Goal: Information Seeking & Learning: Get advice/opinions

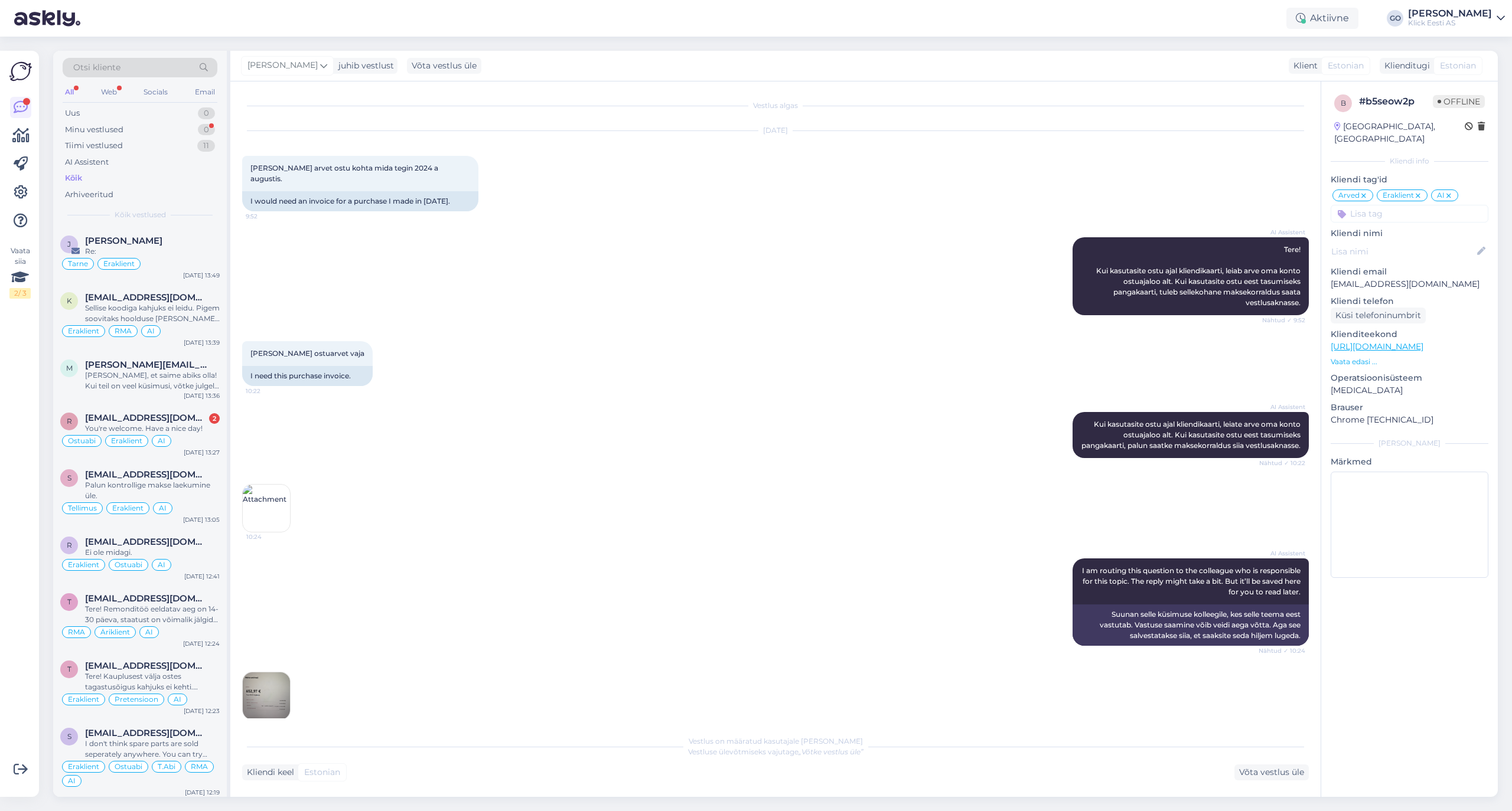
scroll to position [280, 0]
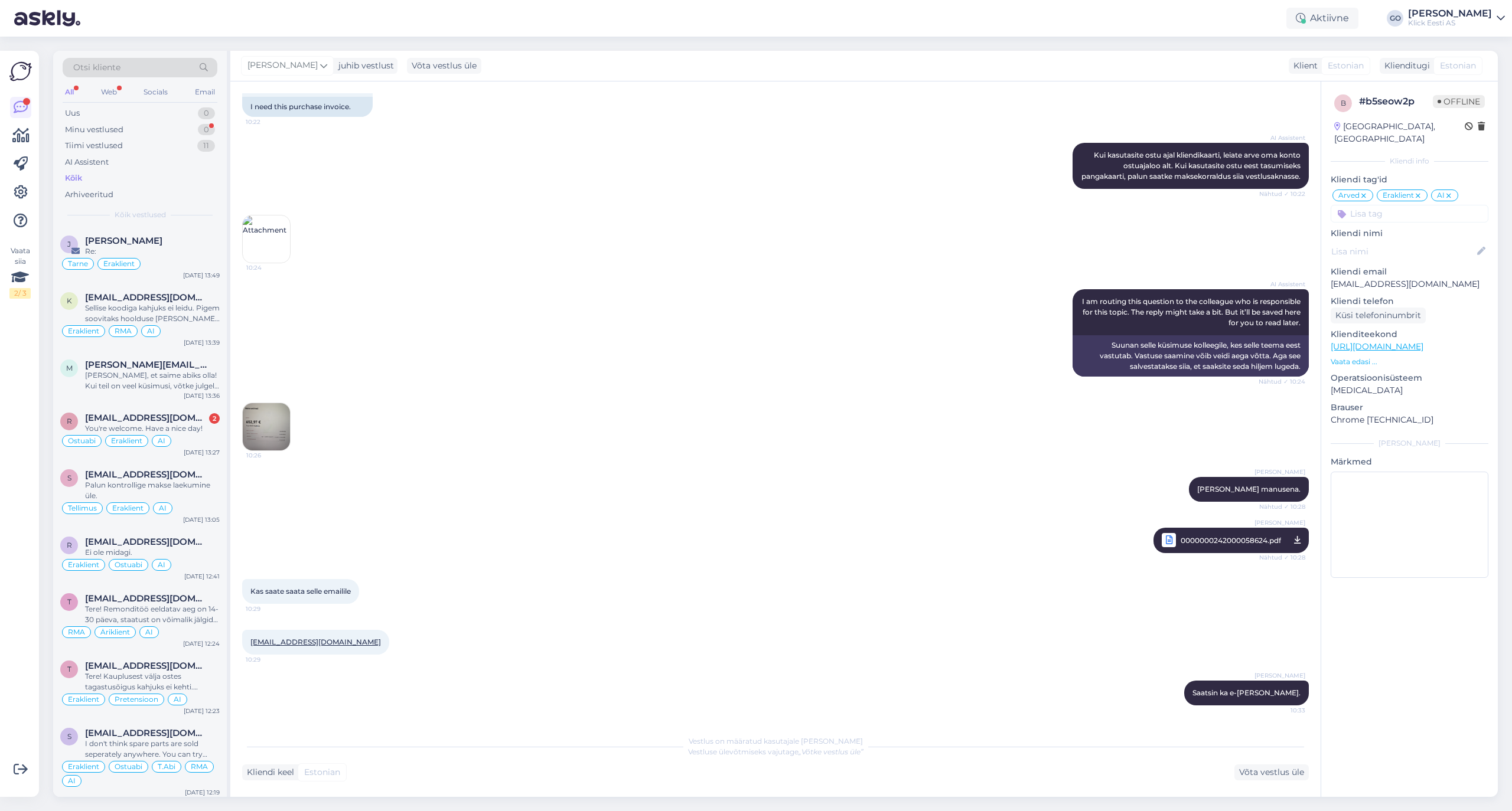
click at [88, 171] on div "Kõik" at bounding box center [140, 178] width 155 height 17
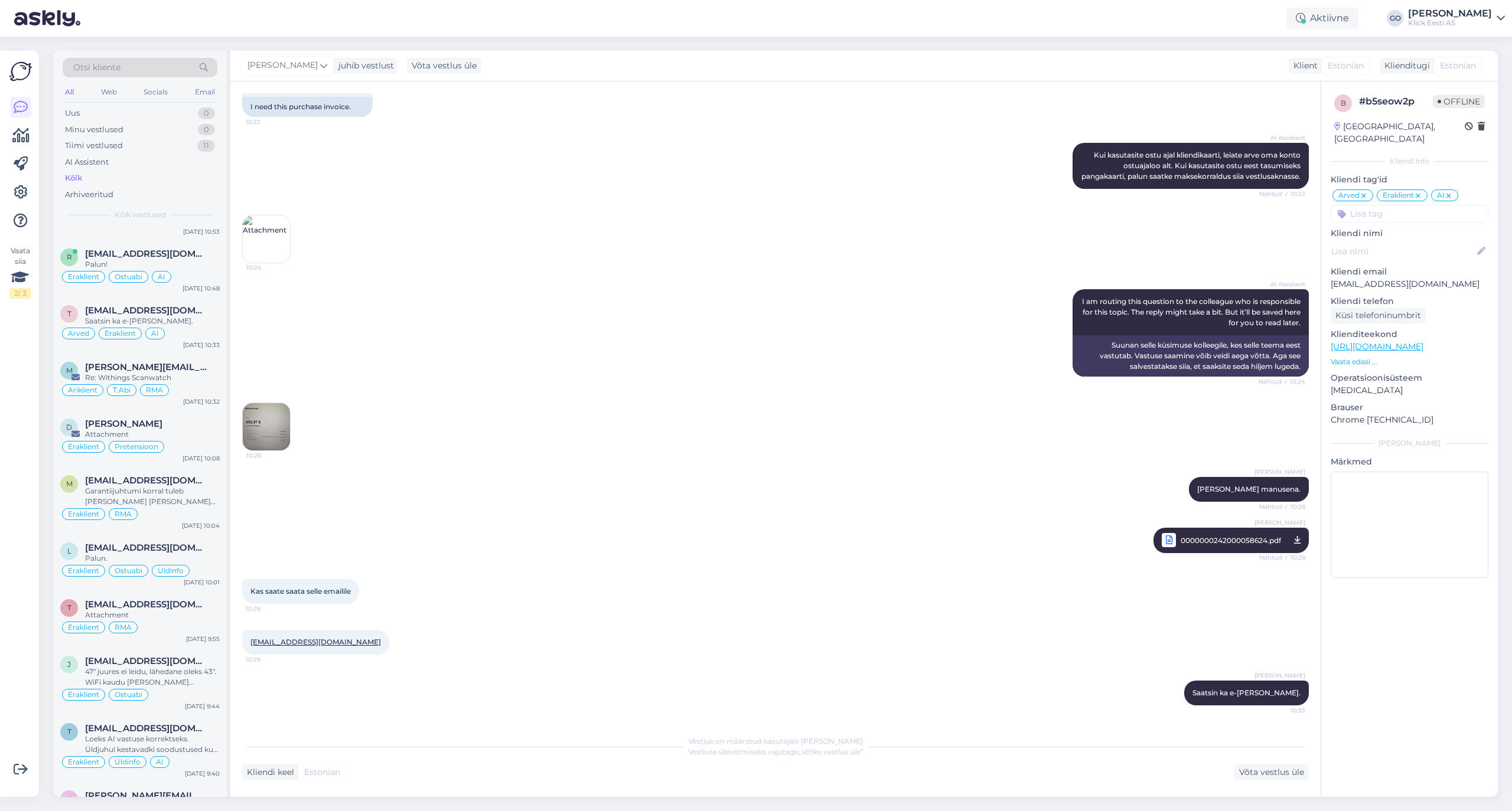
scroll to position [708, 0]
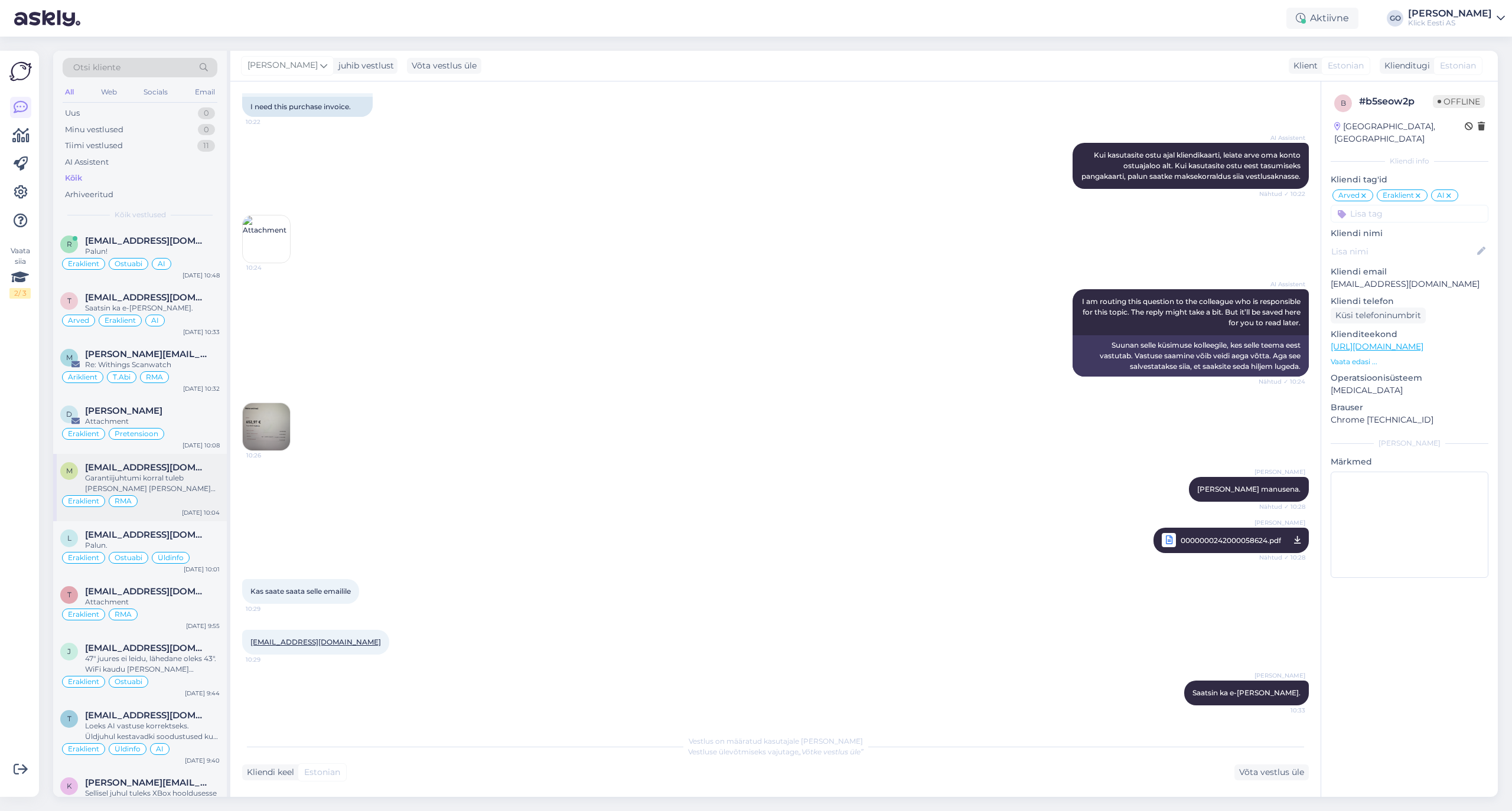
click at [211, 489] on div "Garantiijuhtumi korral tuleb [PERSON_NAME] [PERSON_NAME] ostuarvega viia endale…" at bounding box center [152, 483] width 135 height 21
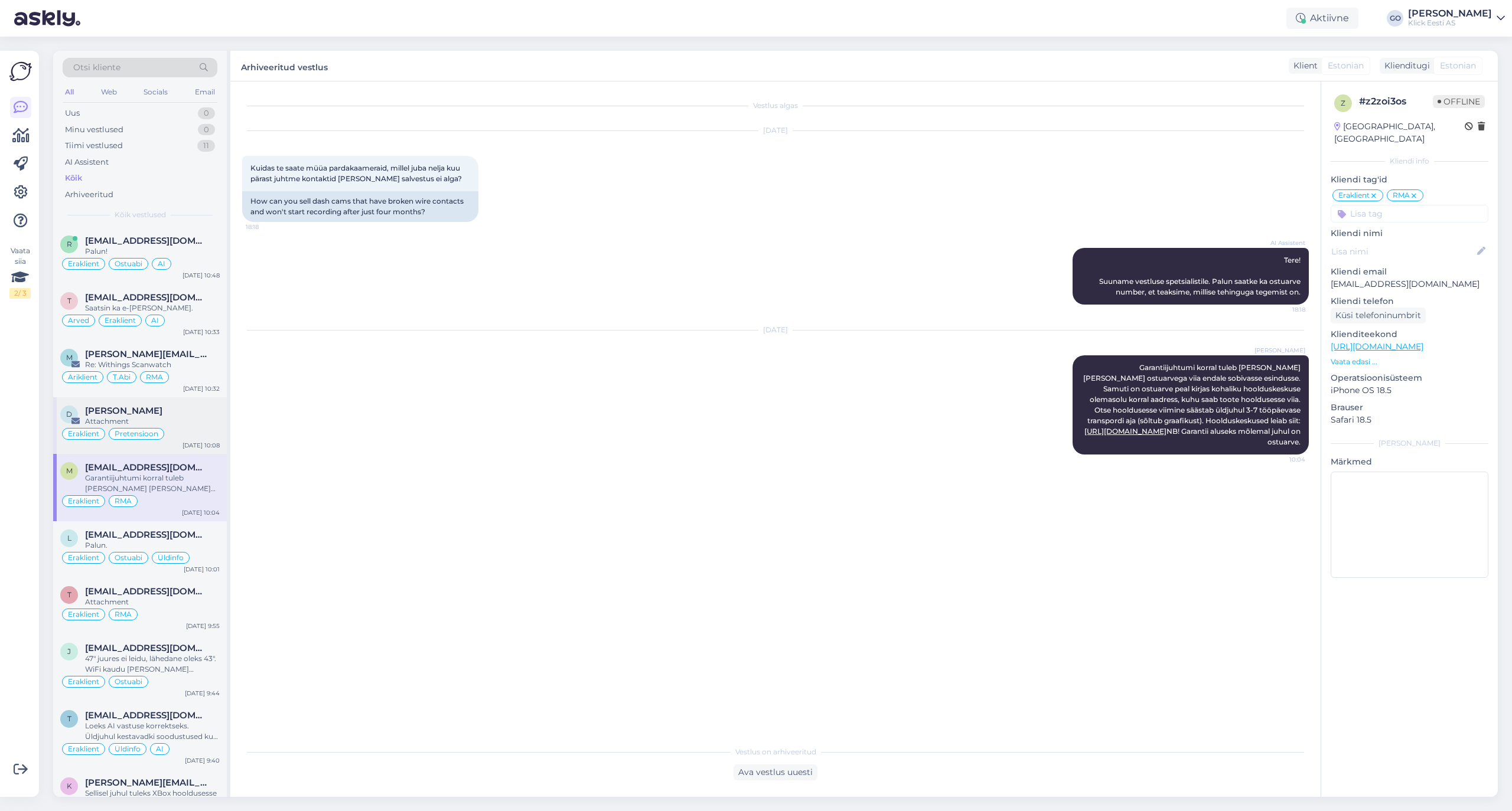
scroll to position [629, 0]
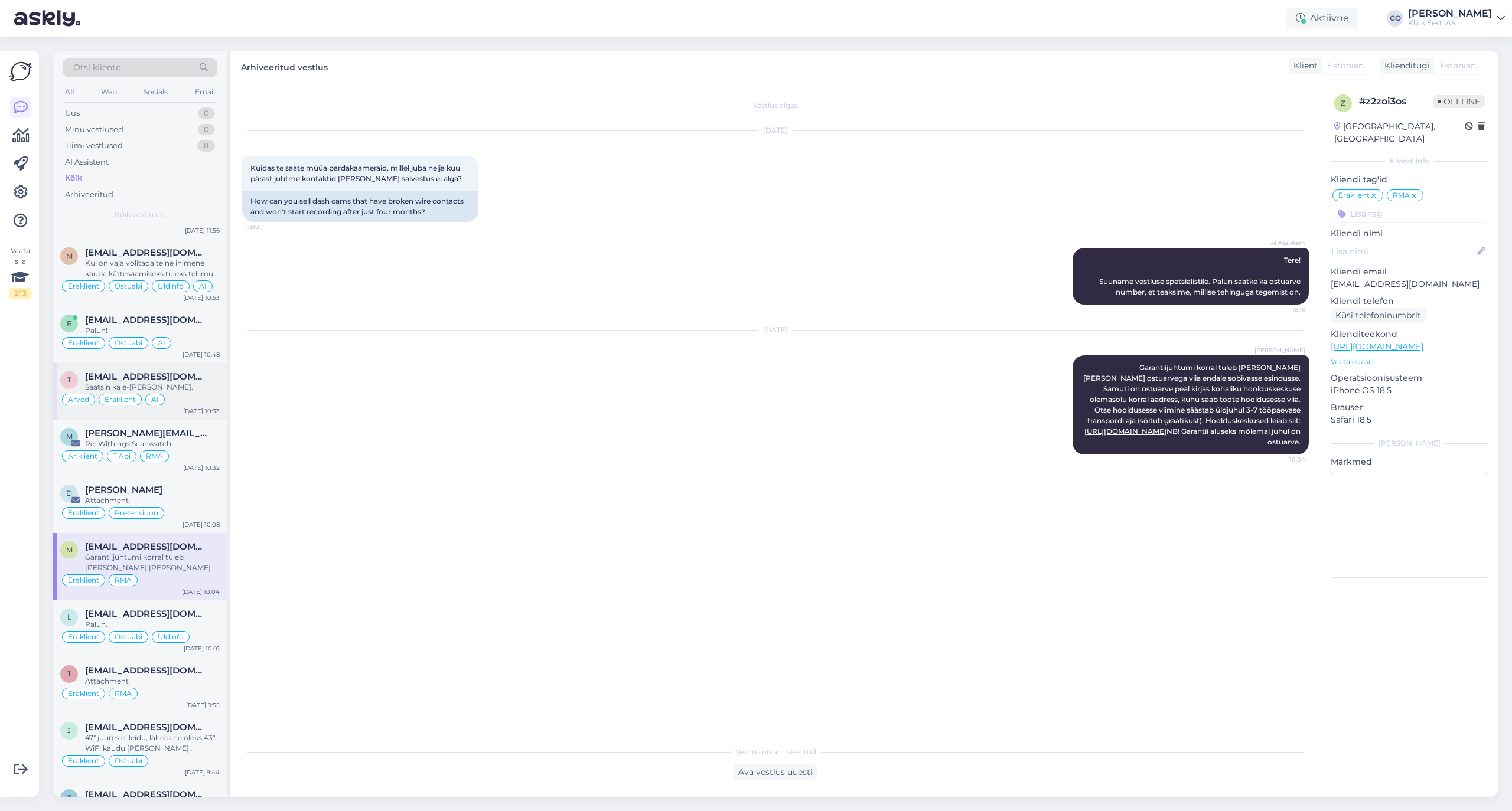
click at [174, 393] on div "Saatsin ka e-[PERSON_NAME]." at bounding box center [152, 388] width 135 height 10
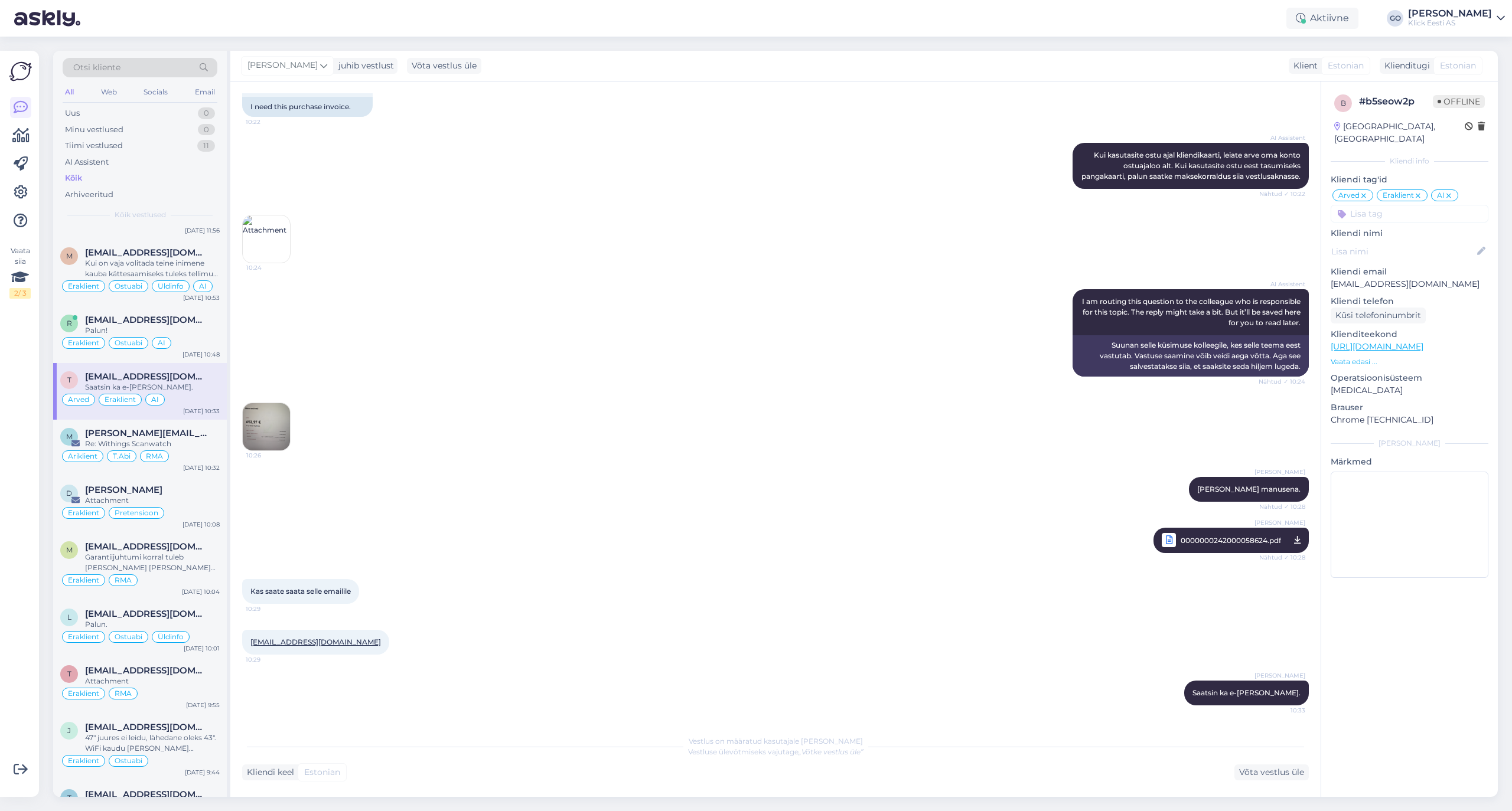
click at [1451, 191] on icon at bounding box center [1449, 196] width 7 height 10
click at [195, 341] on div "Eraklient Ostuabi AI" at bounding box center [139, 343] width 159 height 14
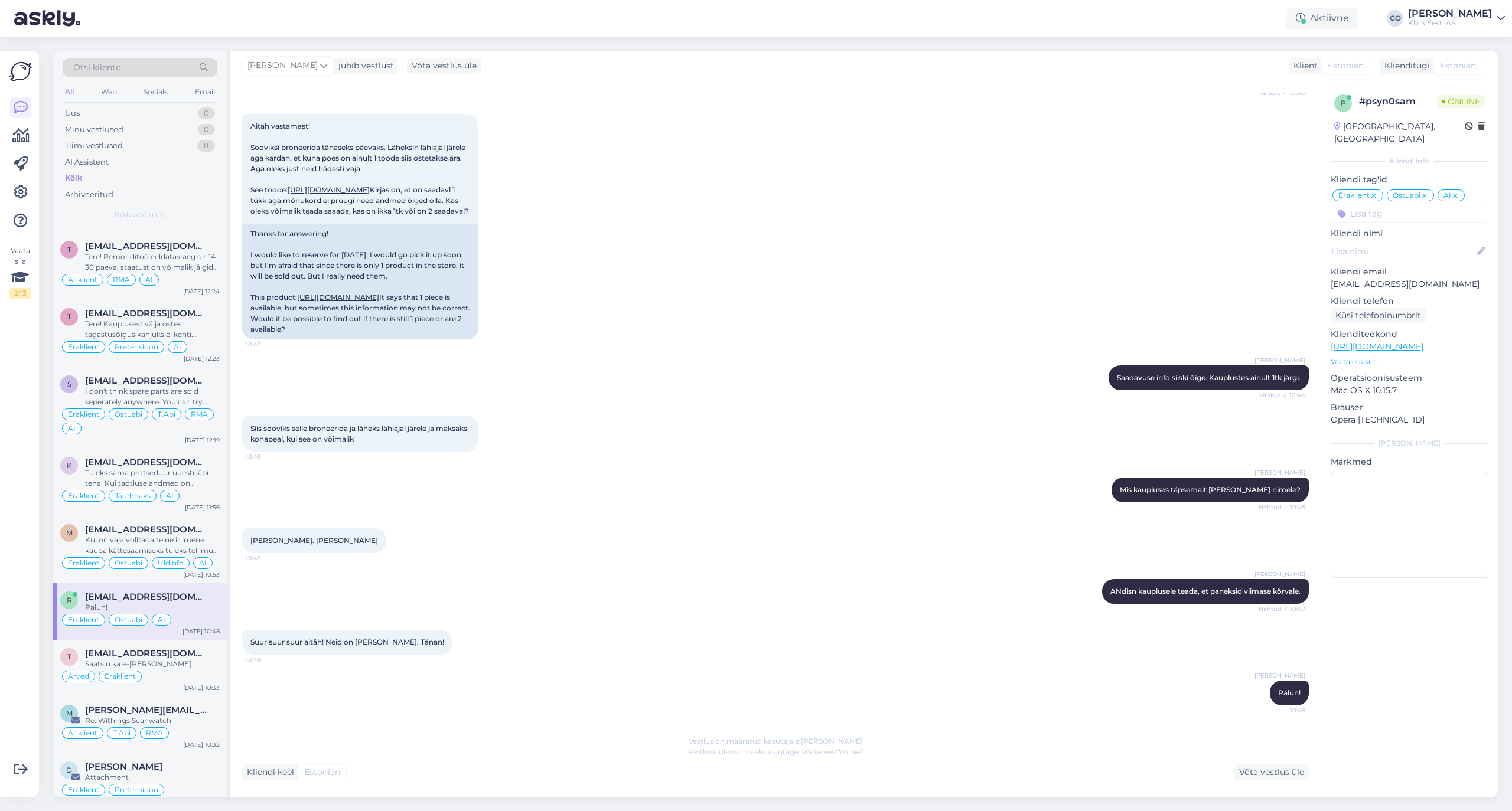
scroll to position [393, 0]
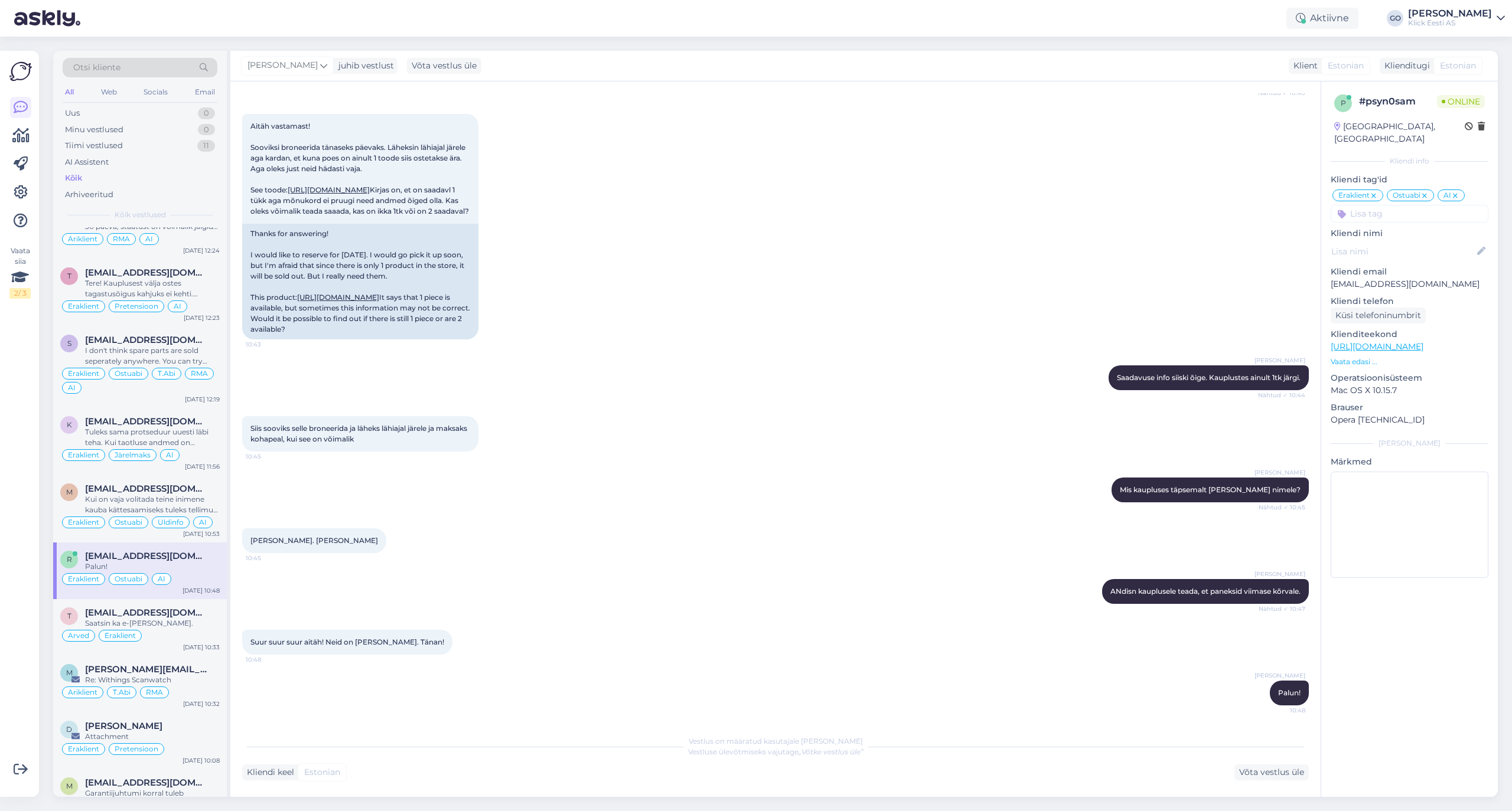
click at [1458, 191] on icon at bounding box center [1455, 196] width 7 height 10
click at [209, 501] on div "Kui on vaja volitada teine inimene kauba kättesaamiseks tuleks tellimust vormis…" at bounding box center [152, 505] width 135 height 21
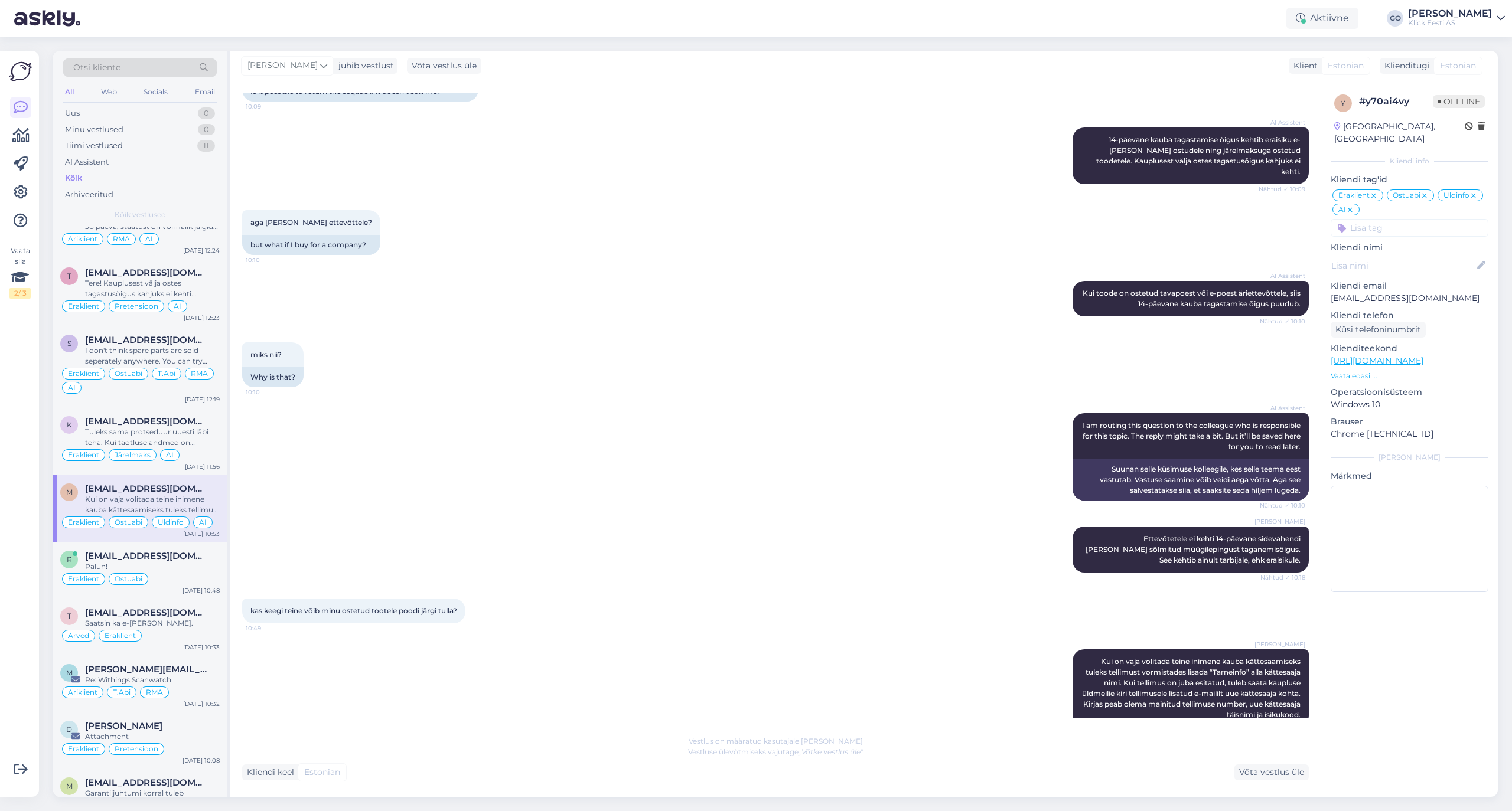
click at [1351, 205] on icon at bounding box center [1350, 209] width 7 height 10
click at [204, 426] on div "[EMAIL_ADDRESS][DOMAIN_NAME]" at bounding box center [152, 422] width 135 height 10
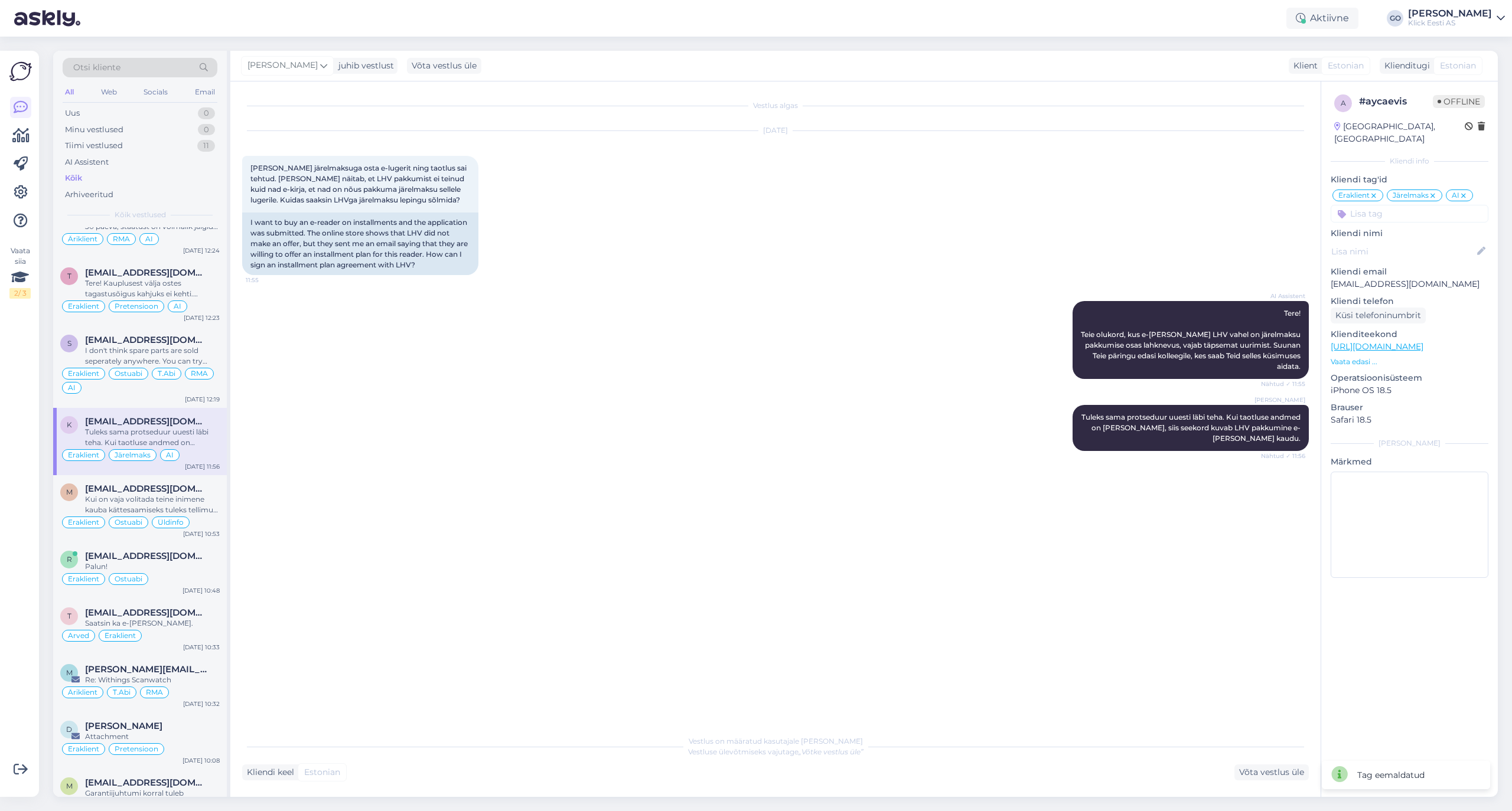
scroll to position [0, 0]
click at [1467, 191] on icon at bounding box center [1463, 196] width 7 height 10
click at [192, 342] on span "[EMAIL_ADDRESS][DOMAIN_NAME]" at bounding box center [146, 340] width 123 height 10
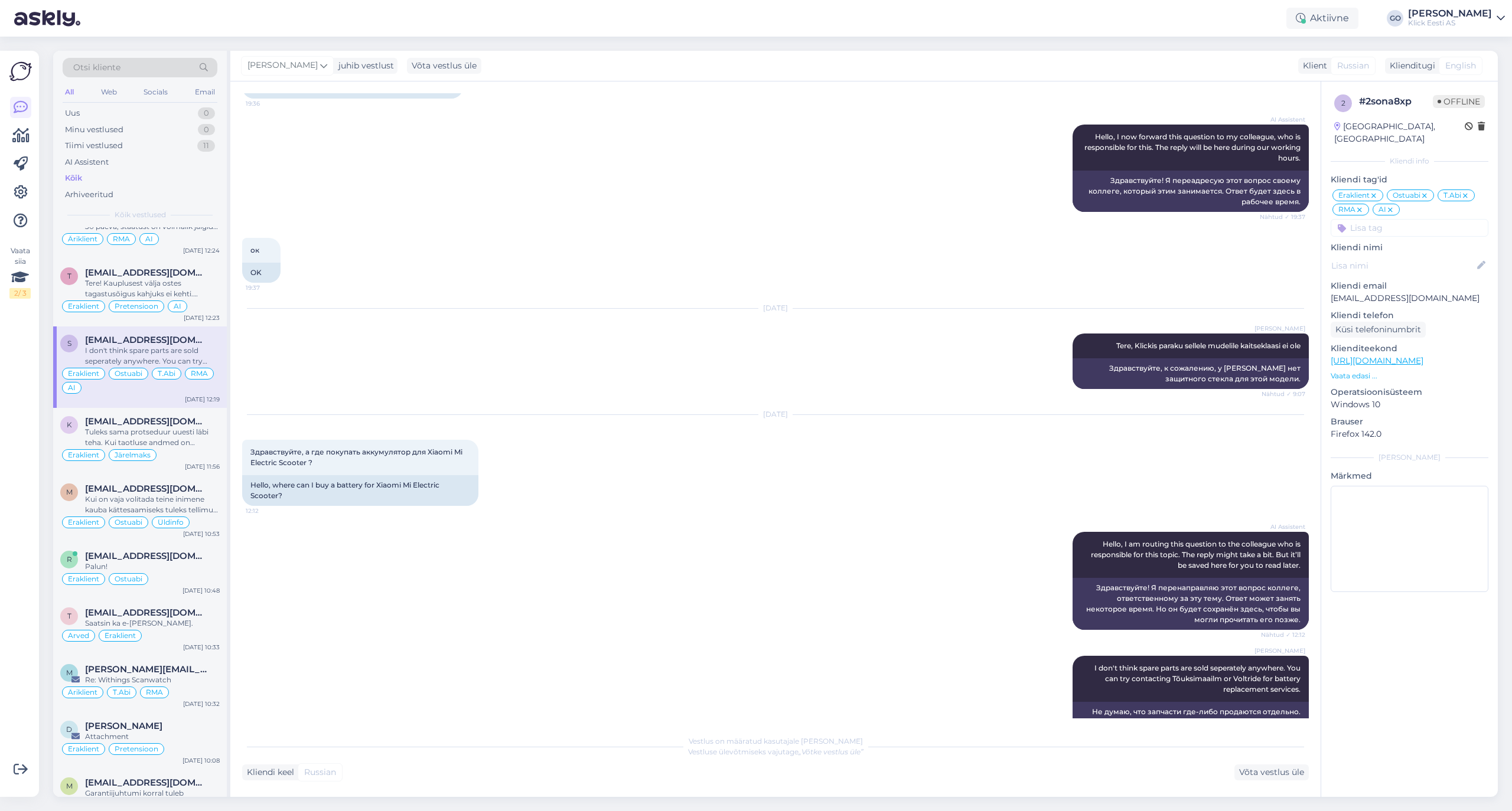
scroll to position [139, 0]
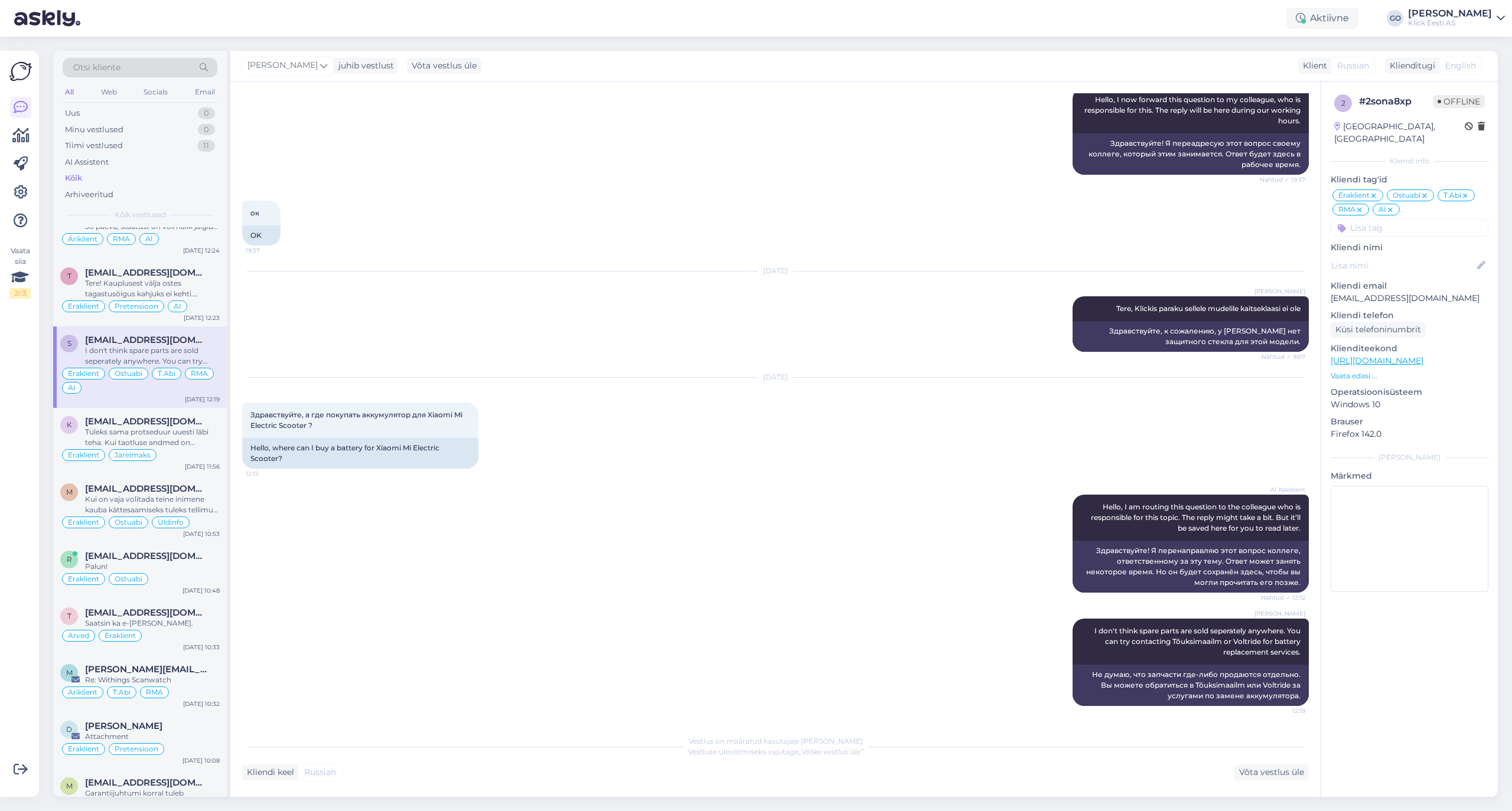
click at [1395, 203] on div "AI" at bounding box center [1386, 209] width 27 height 12
click at [1390, 205] on icon at bounding box center [1390, 209] width 7 height 10
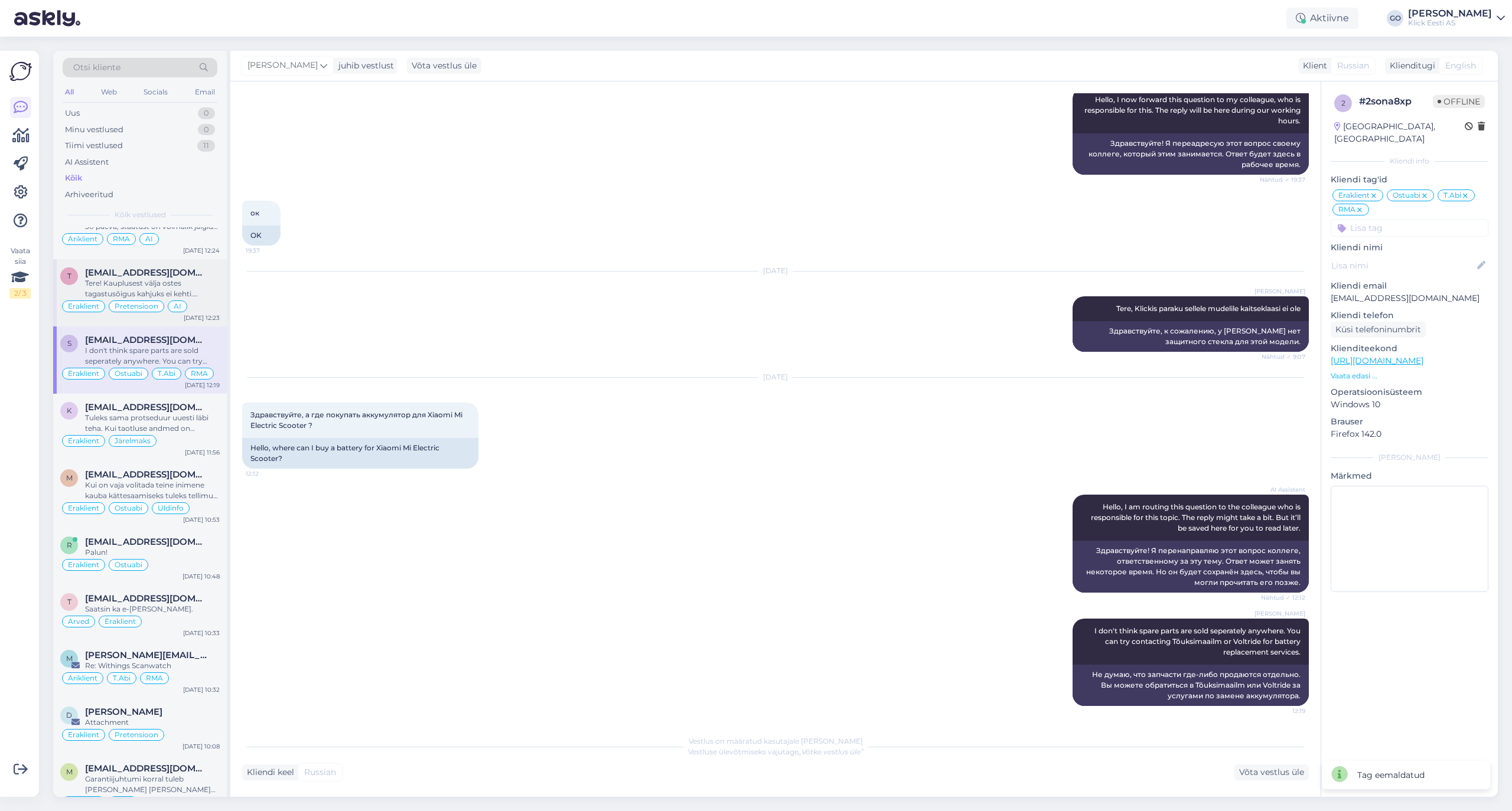
click at [200, 294] on div "Tere! Kauplusest välja ostes tagastusõigus kahjuks ei kehti. Vahetuse soovi kor…" at bounding box center [152, 289] width 135 height 21
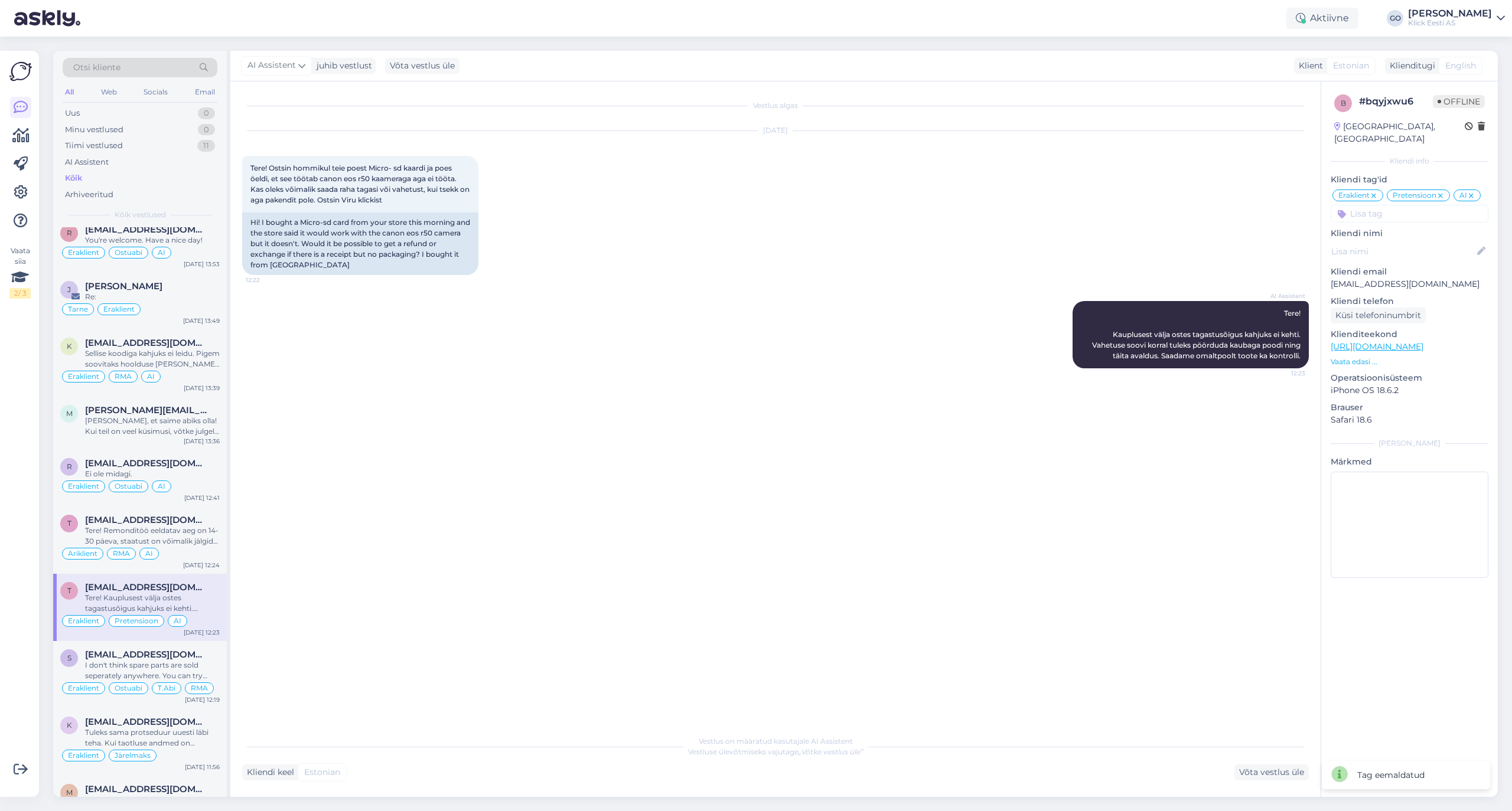
scroll to position [157, 0]
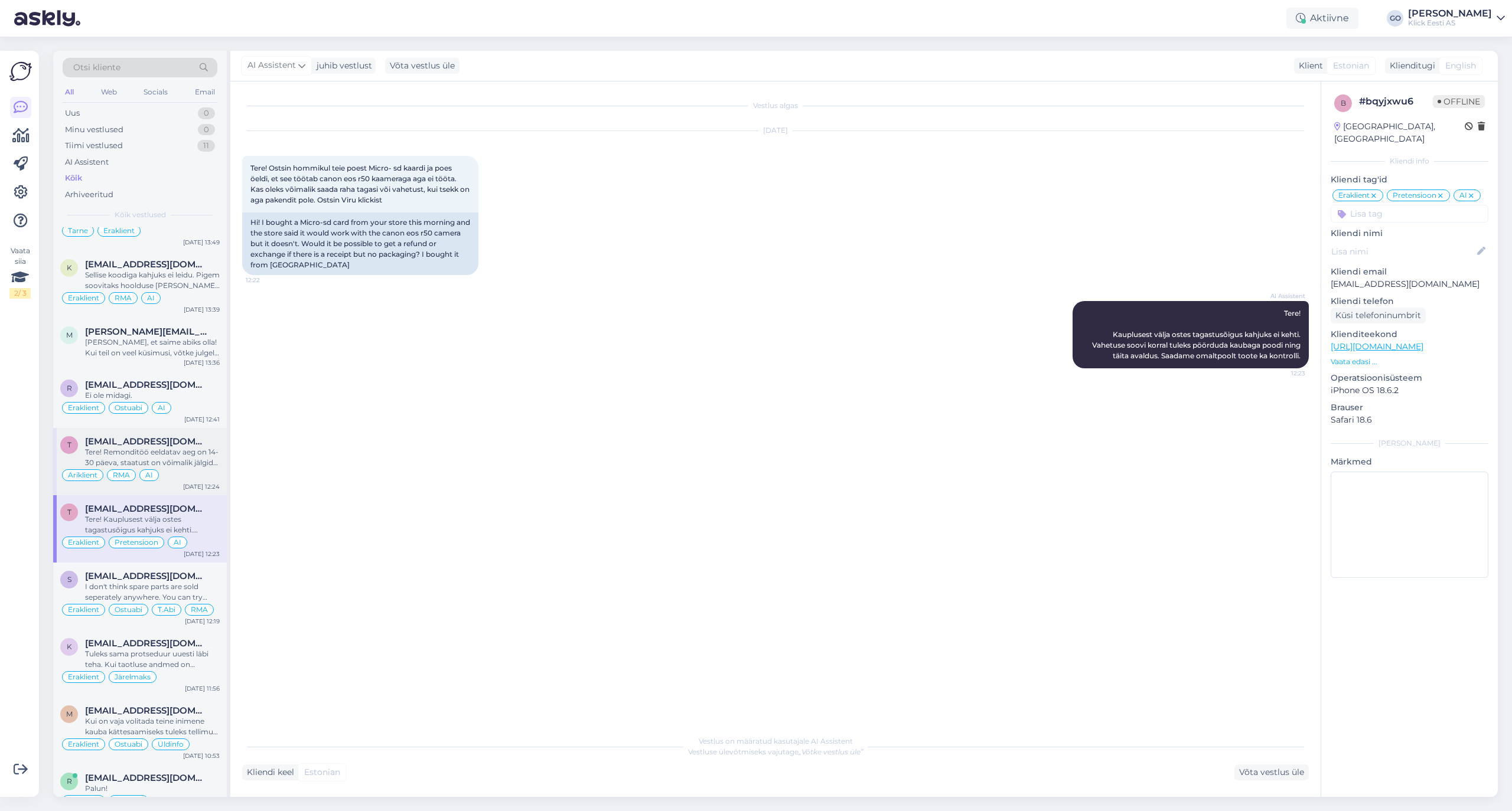
click at [178, 469] on div "Tere! Remonditöö eeldatav aeg on 14-30 päeva, staatust on võimalik jälgida siit…" at bounding box center [152, 457] width 135 height 21
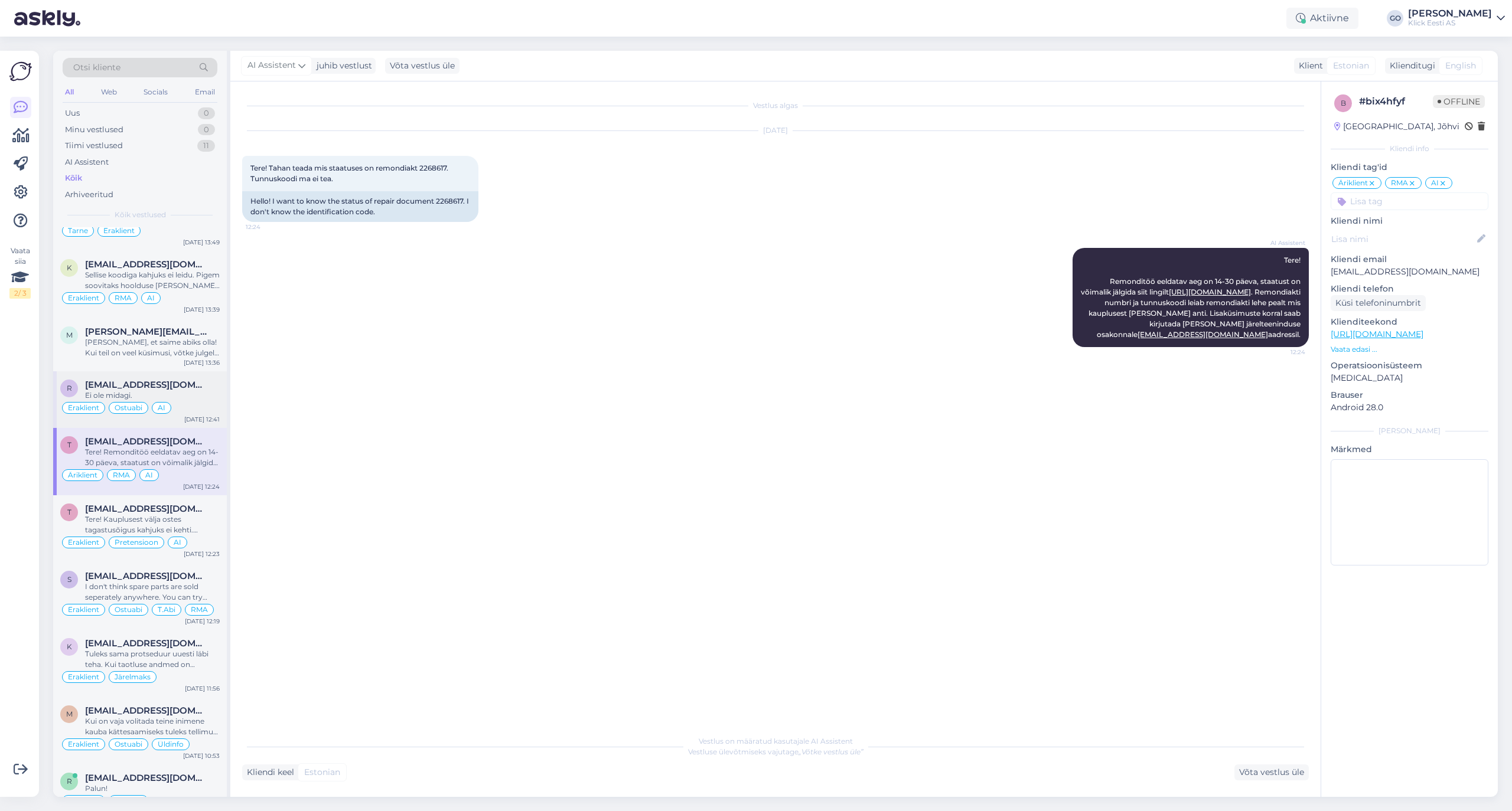
click at [196, 404] on div "Eraklient Ostuabi AI" at bounding box center [139, 408] width 159 height 14
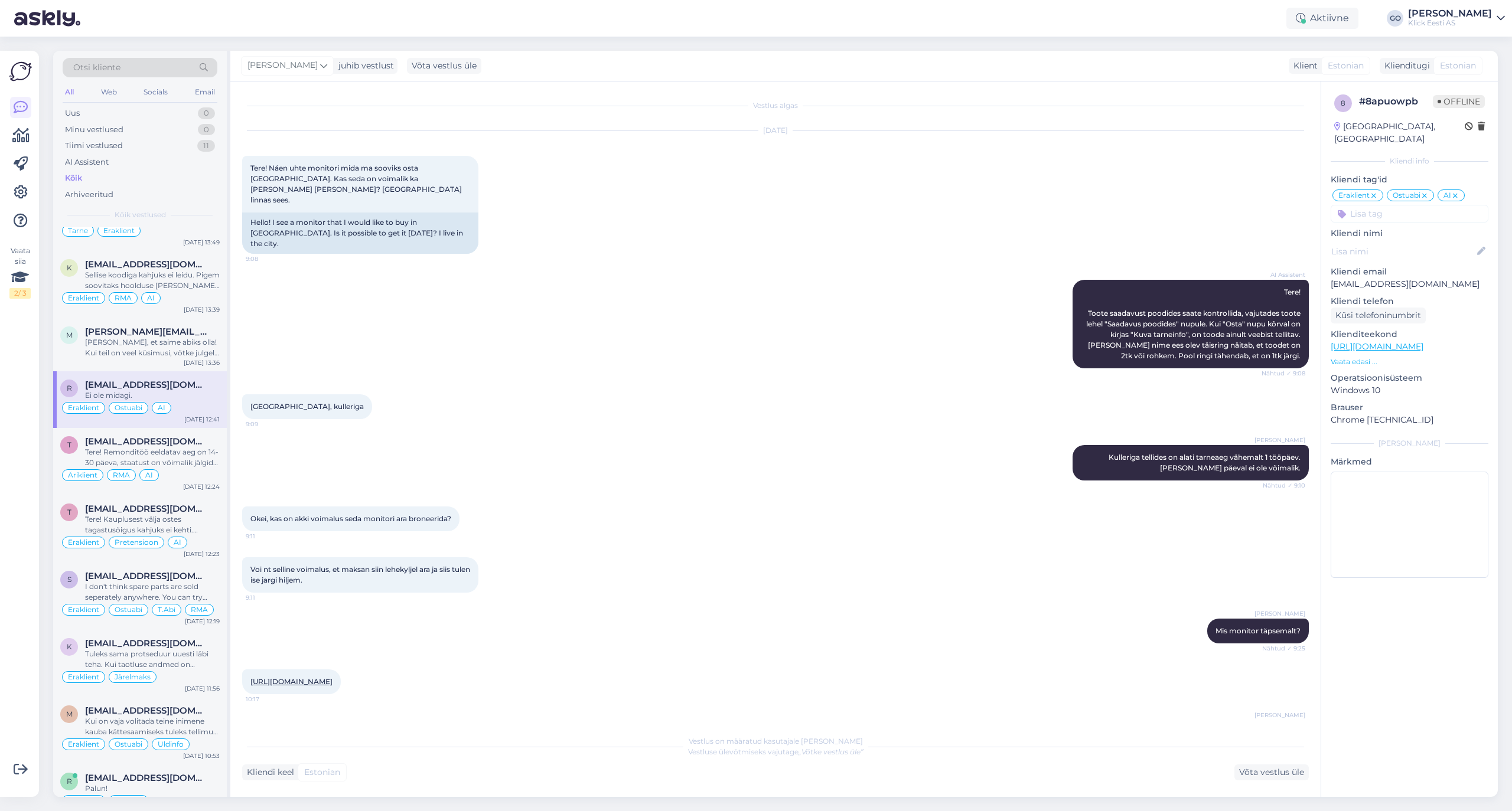
scroll to position [271, 0]
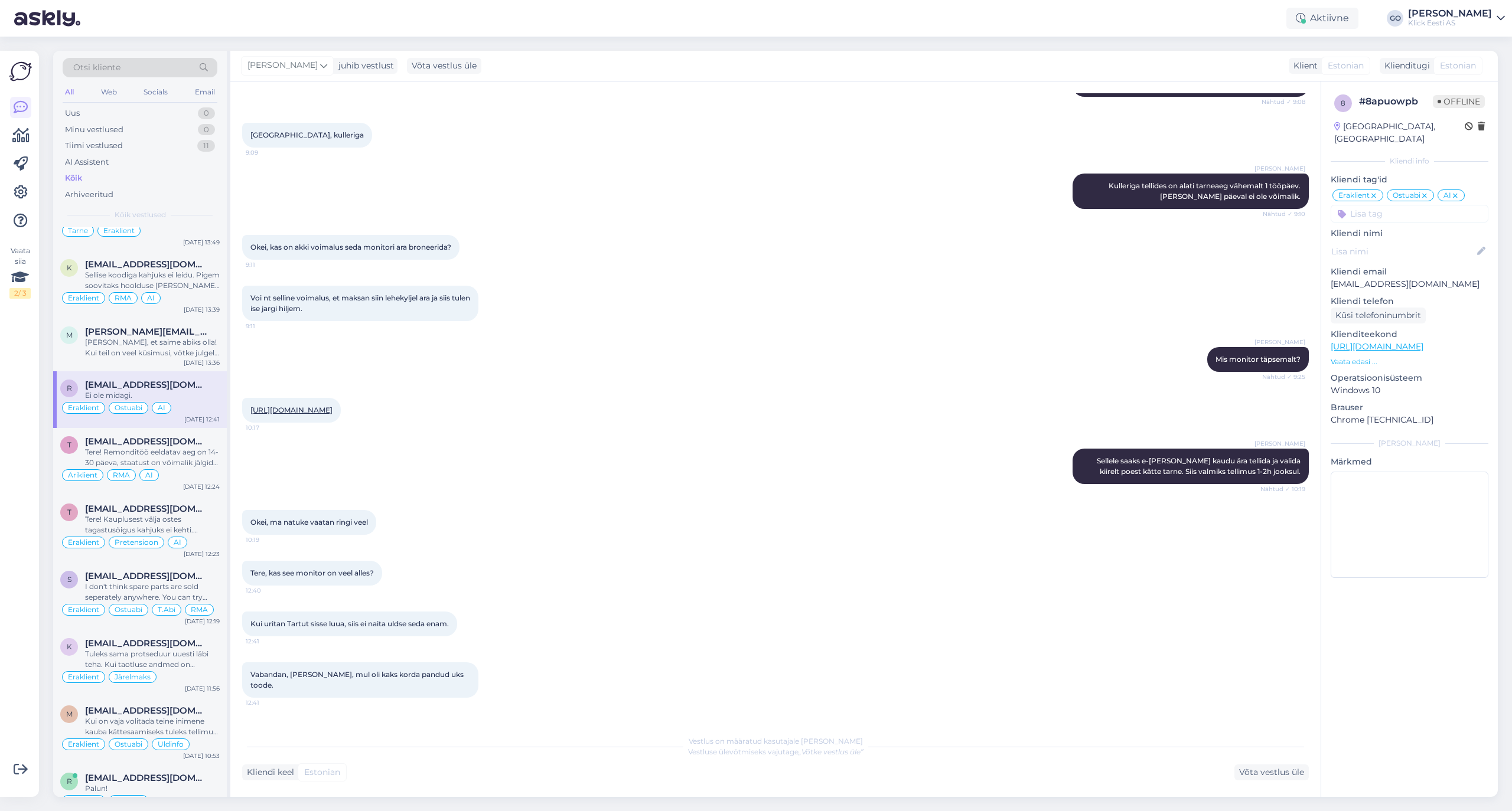
click at [1455, 191] on icon at bounding box center [1455, 196] width 7 height 10
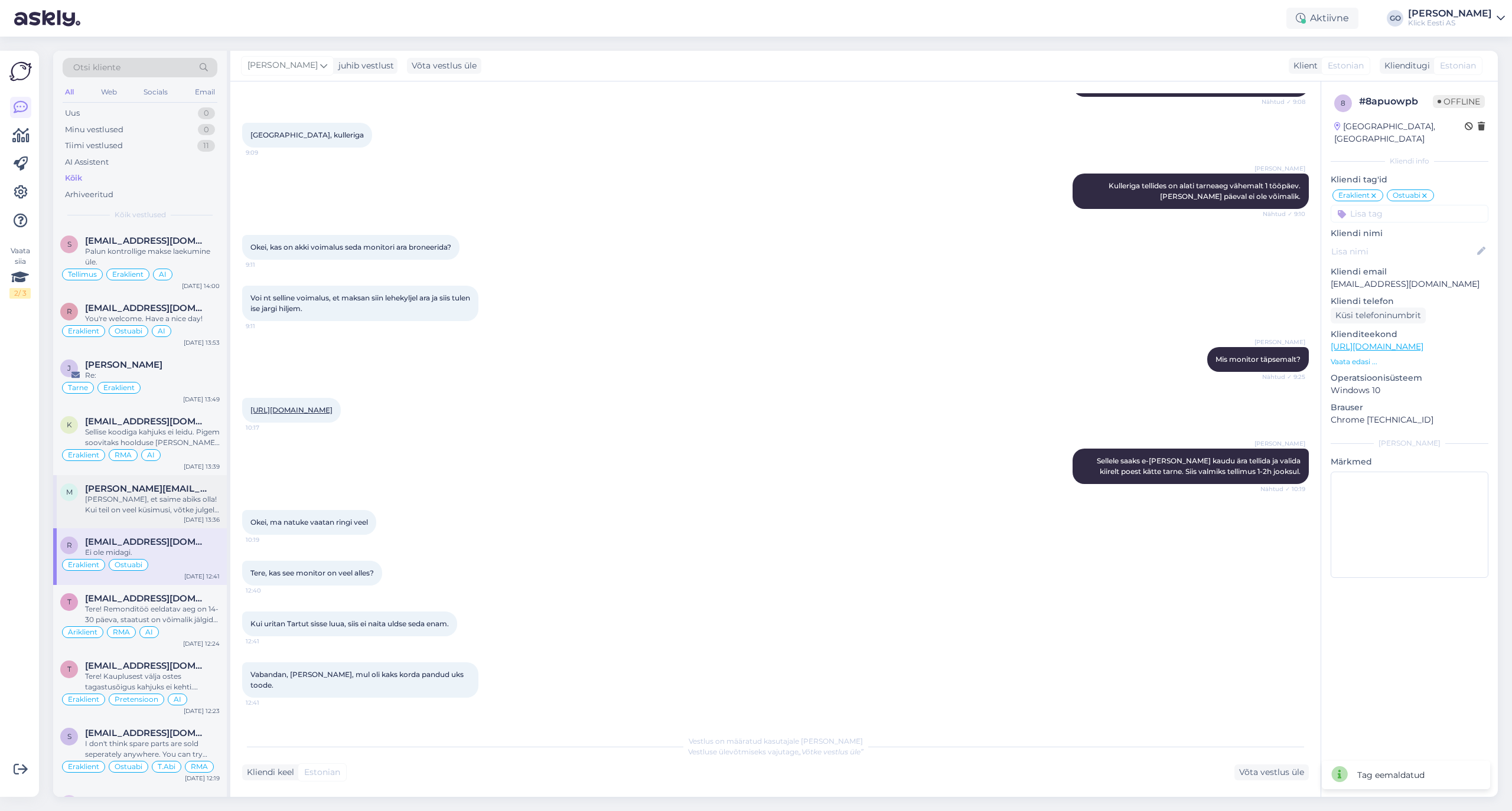
click at [165, 501] on div "[PERSON_NAME], et saime abiks olla! Kui teil on veel küsimusi, võtke julgelt üh…" at bounding box center [152, 505] width 135 height 21
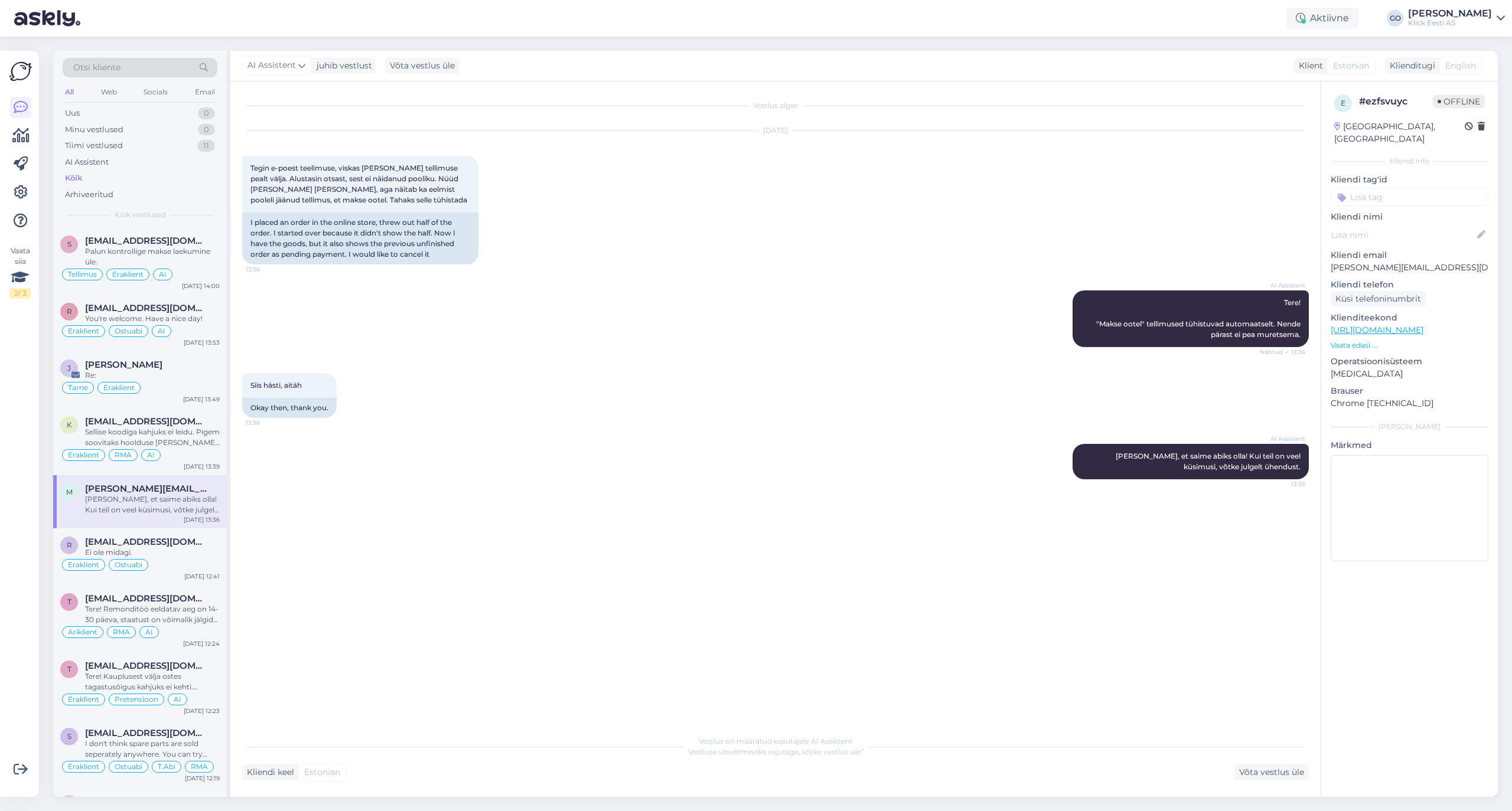
click at [1409, 189] on input at bounding box center [1409, 197] width 157 height 17
click at [1369, 280] on div "Eraklient" at bounding box center [1362, 286] width 43 height 12
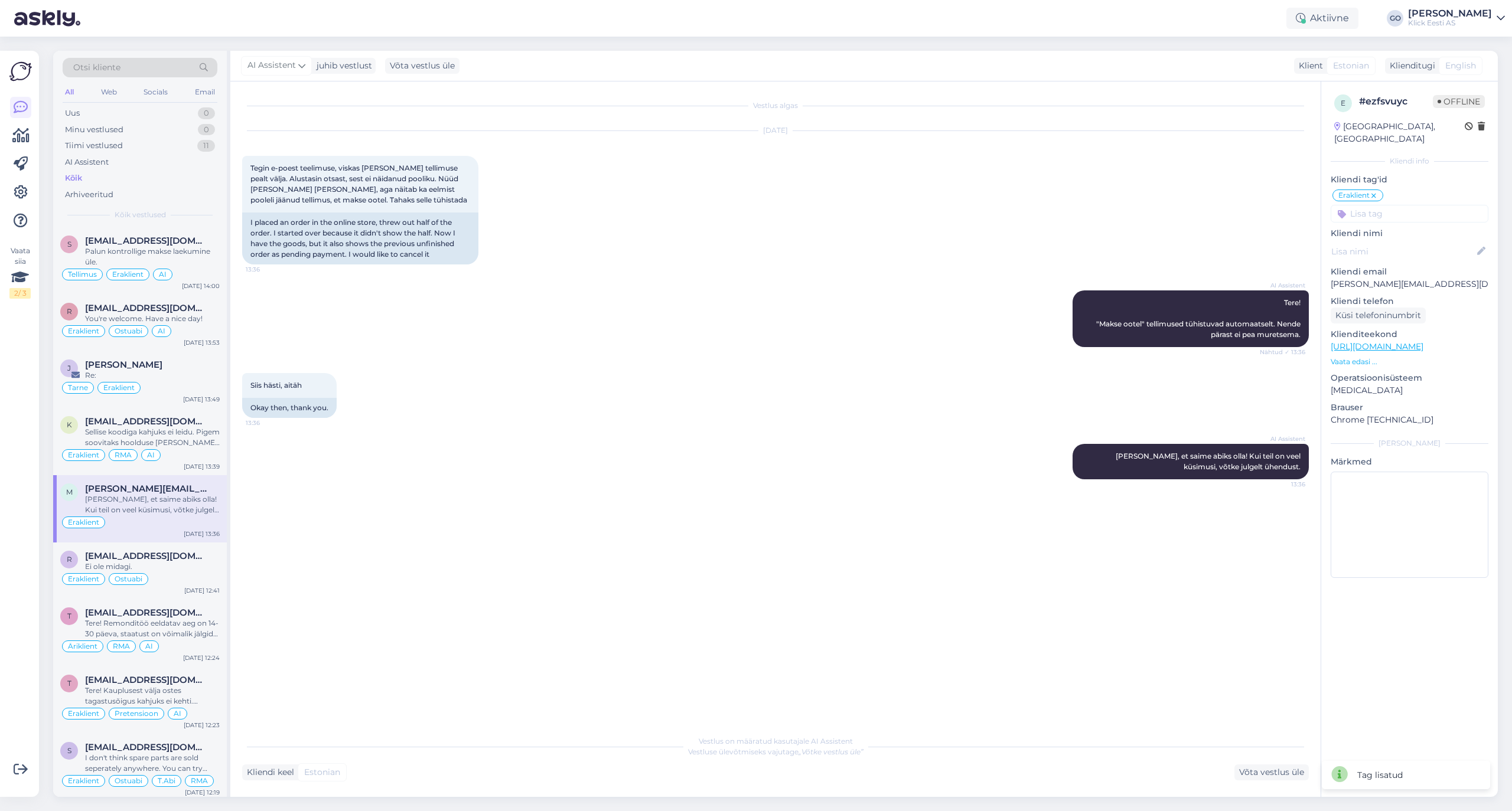
click at [1395, 205] on input at bounding box center [1409, 214] width 157 height 17
click at [1418, 243] on span "Tellimus" at bounding box center [1412, 246] width 29 height 7
click at [1364, 205] on input at bounding box center [1409, 214] width 157 height 17
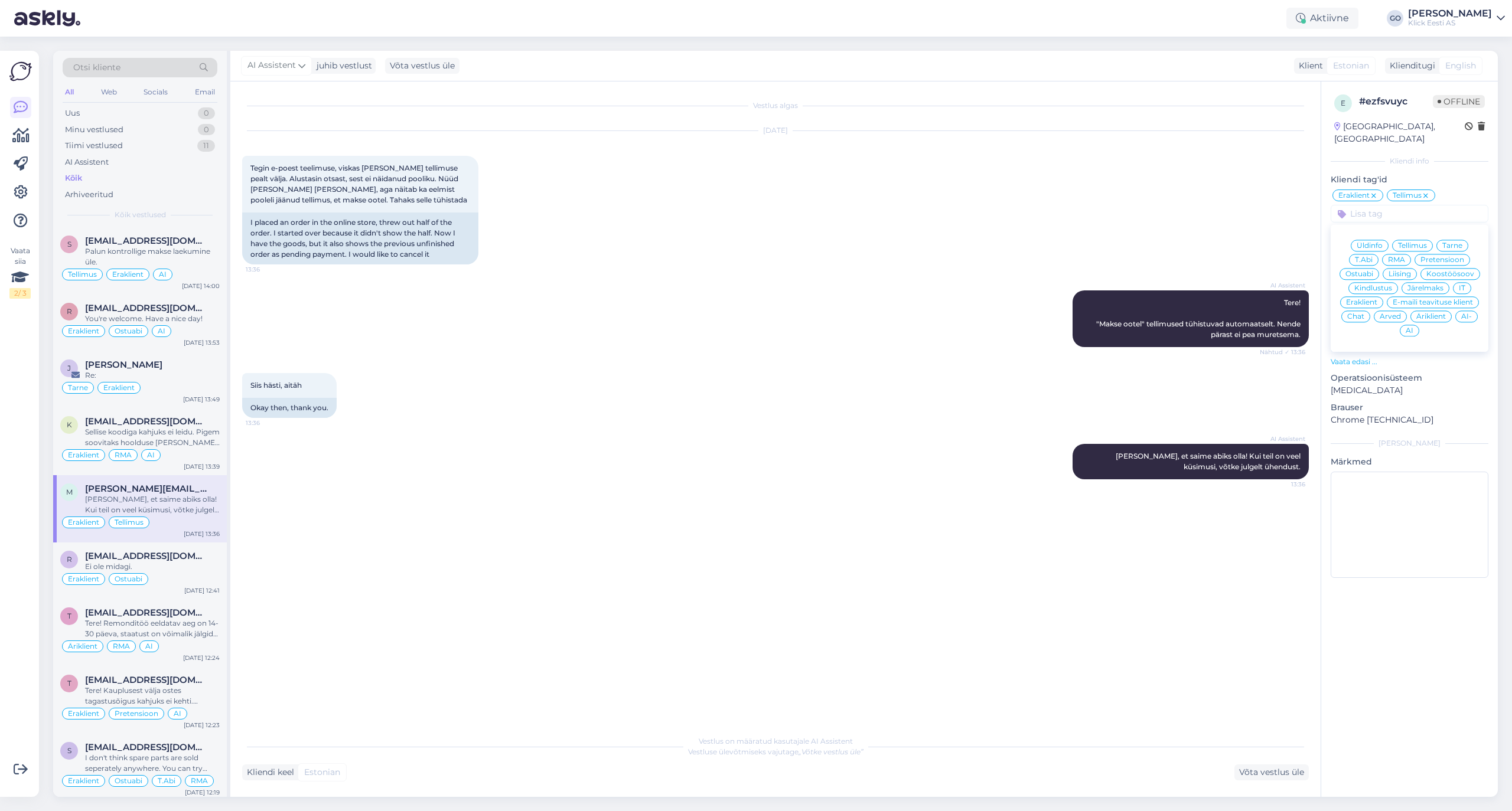
click at [1411, 327] on span "AI" at bounding box center [1409, 330] width 8 height 7
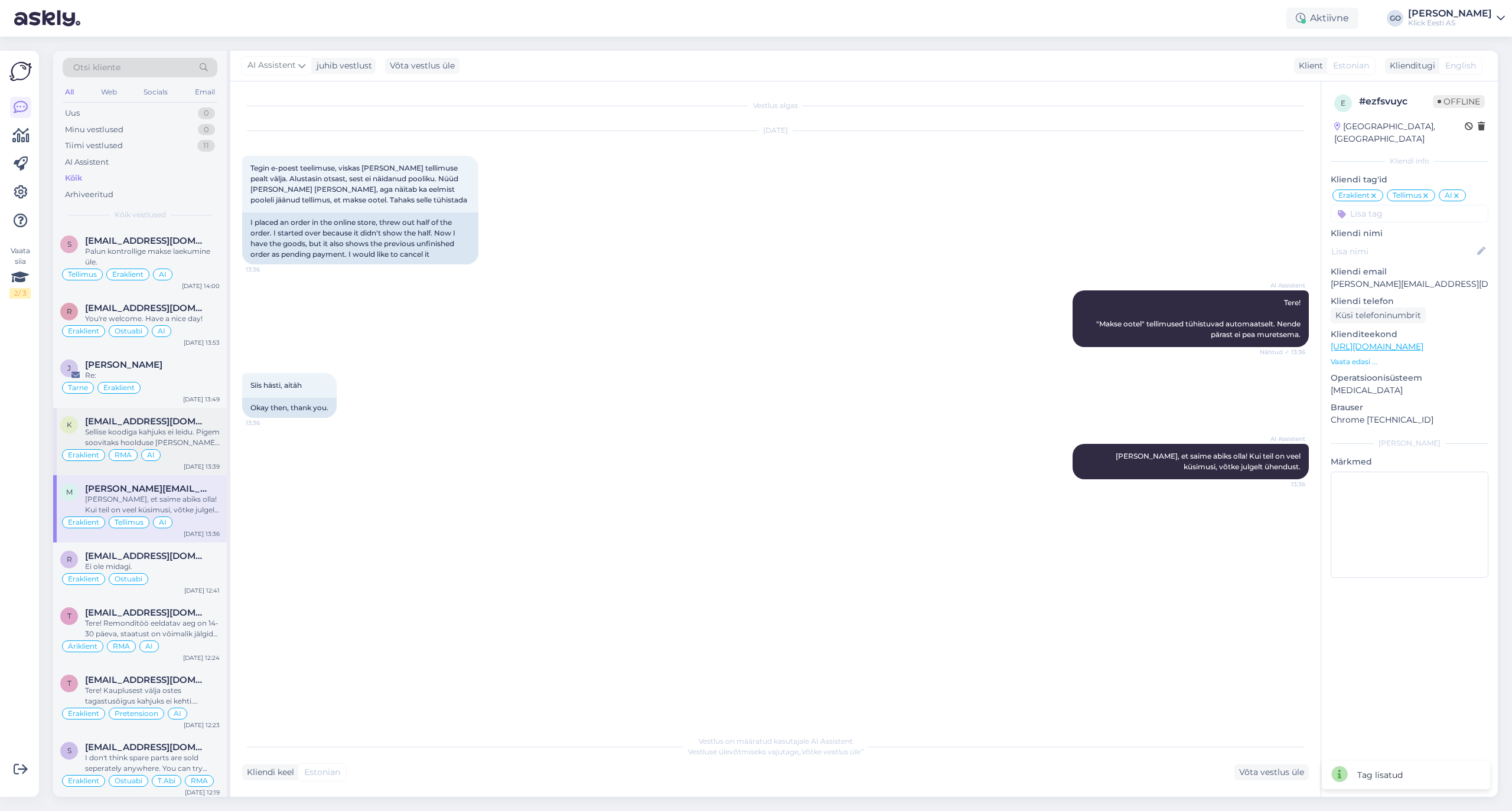
click at [187, 415] on div "k [EMAIL_ADDRESS][DOMAIN_NAME] Sellise koodiga kahjuks ei leidu. Pigem soovitak…" at bounding box center [140, 441] width 174 height 67
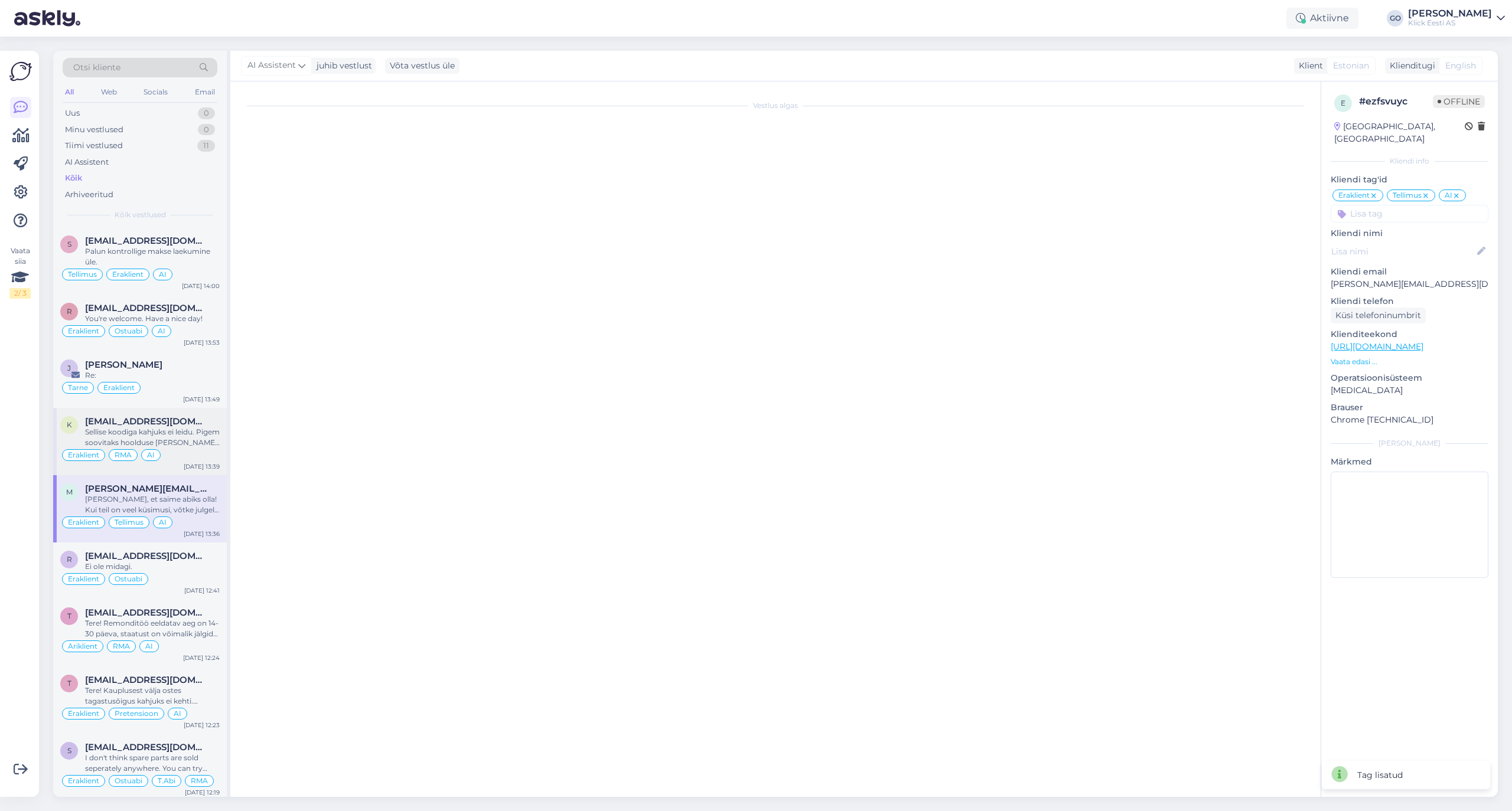
scroll to position [32, 0]
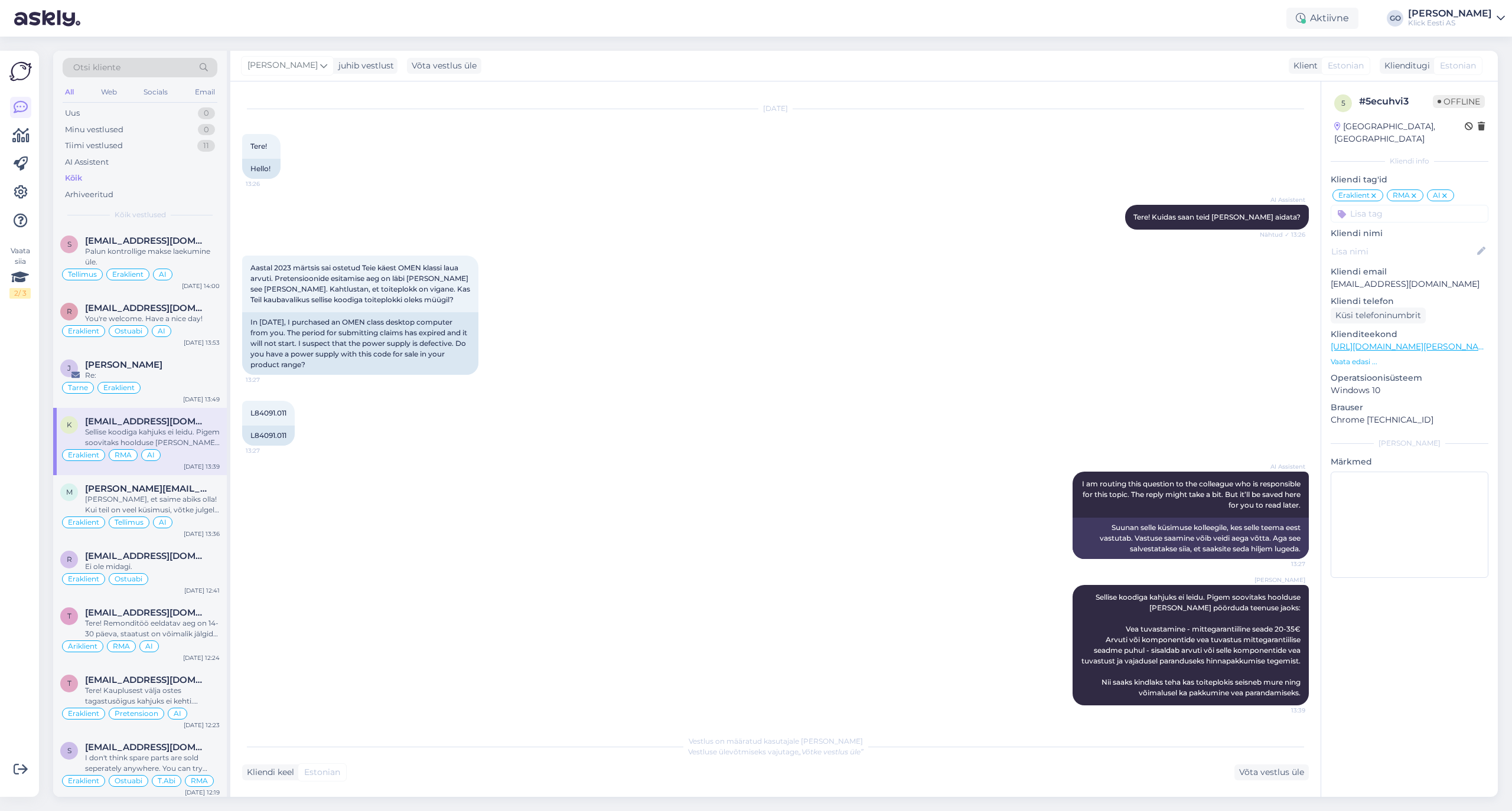
click at [1447, 191] on icon at bounding box center [1445, 196] width 7 height 10
click at [180, 367] on div "[PERSON_NAME]" at bounding box center [152, 365] width 135 height 10
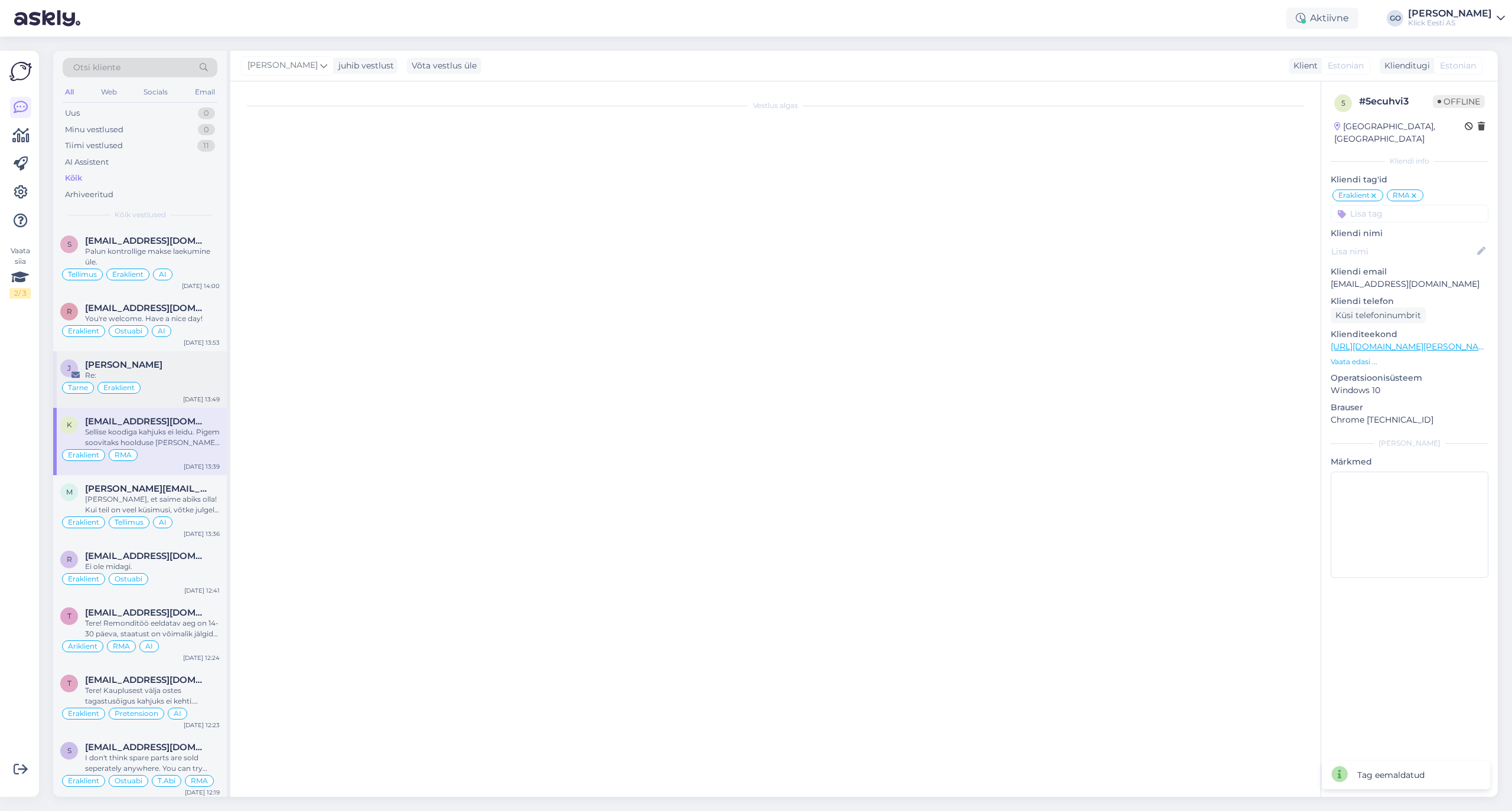
scroll to position [0, 0]
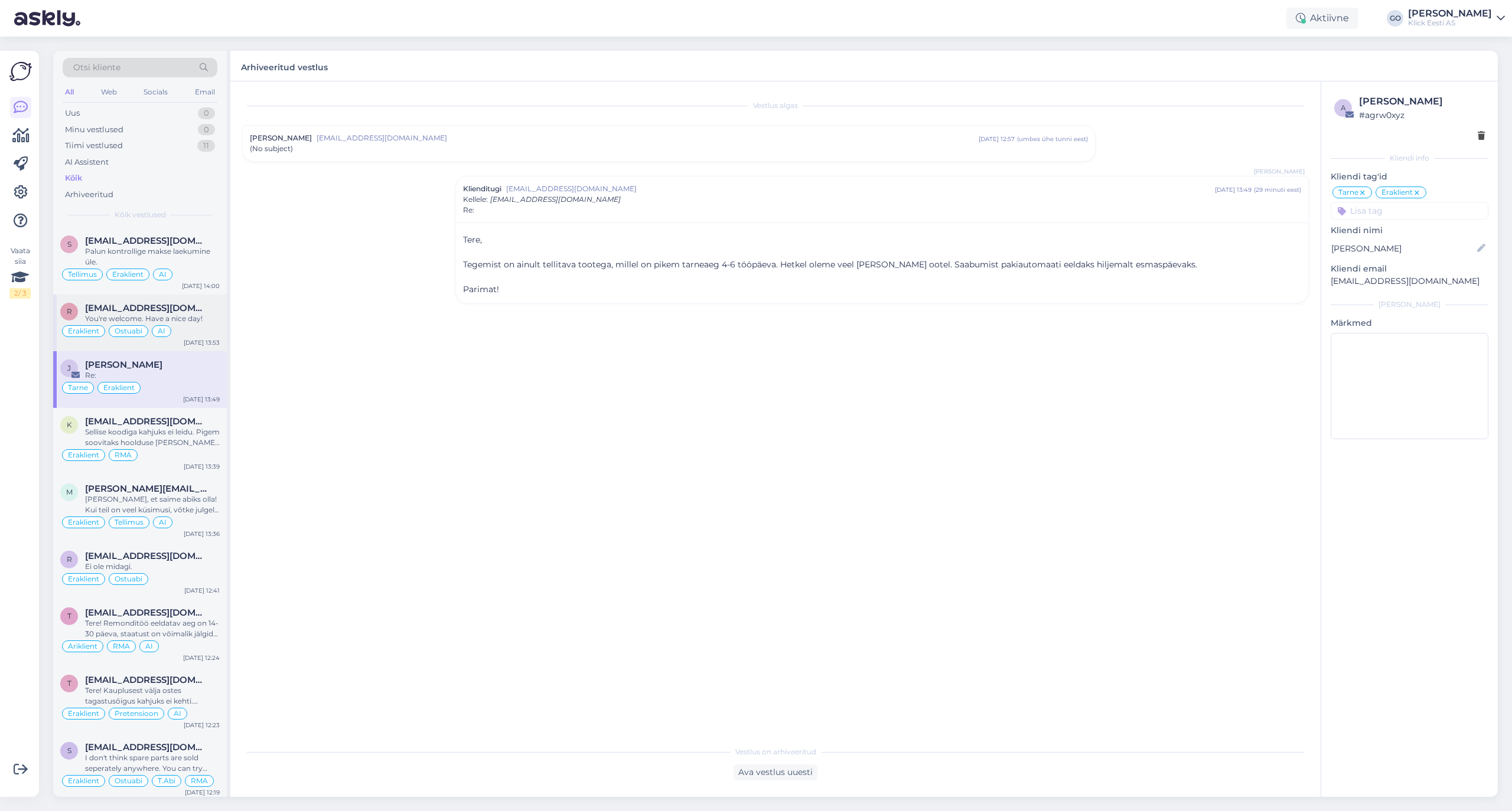
click at [190, 306] on span "[EMAIL_ADDRESS][DOMAIN_NAME]" at bounding box center [146, 308] width 123 height 10
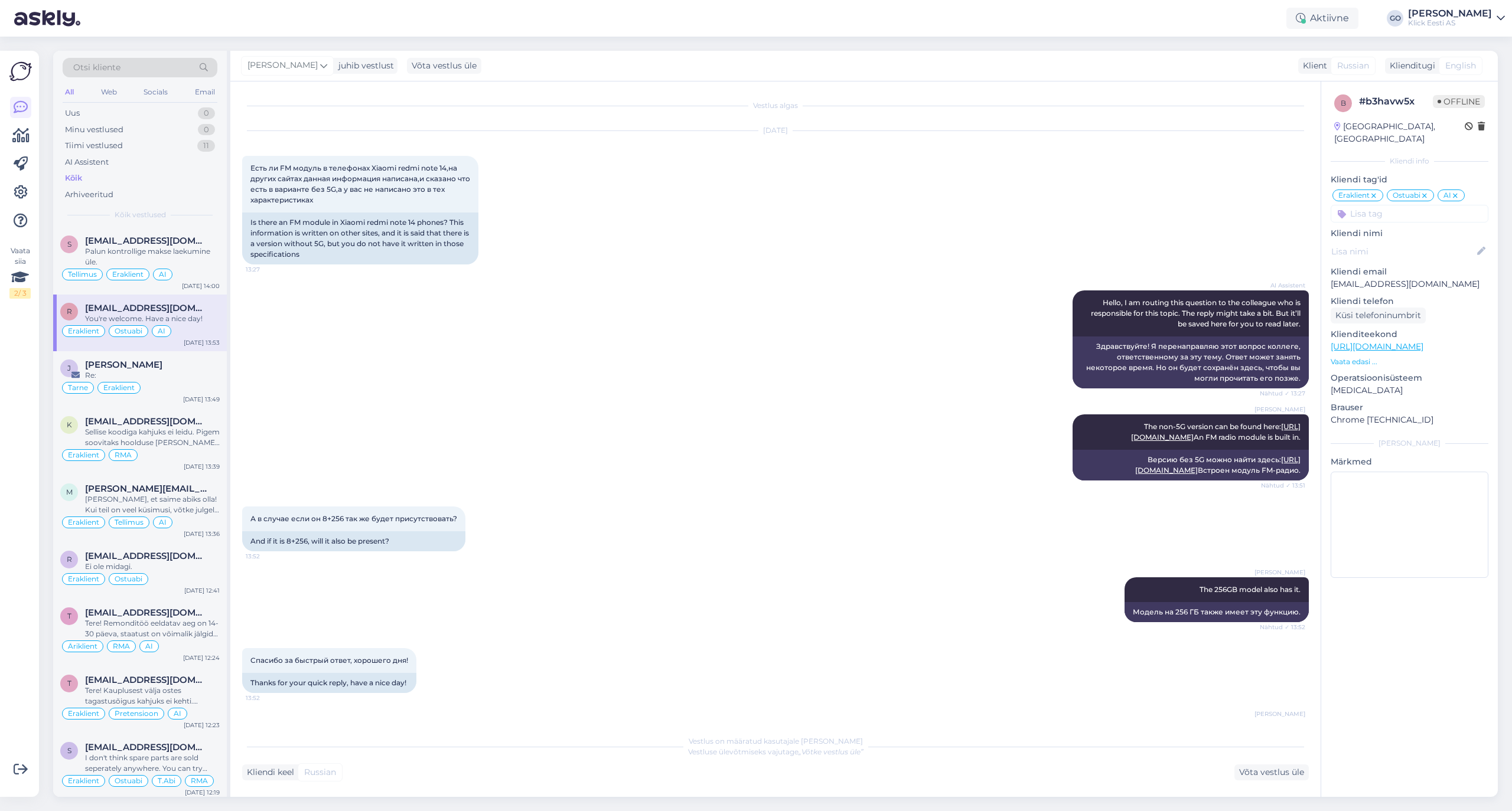
click at [1459, 191] on icon at bounding box center [1455, 196] width 7 height 10
click at [197, 263] on div "Palun kontrollige makse laekumine üle." at bounding box center [152, 256] width 135 height 21
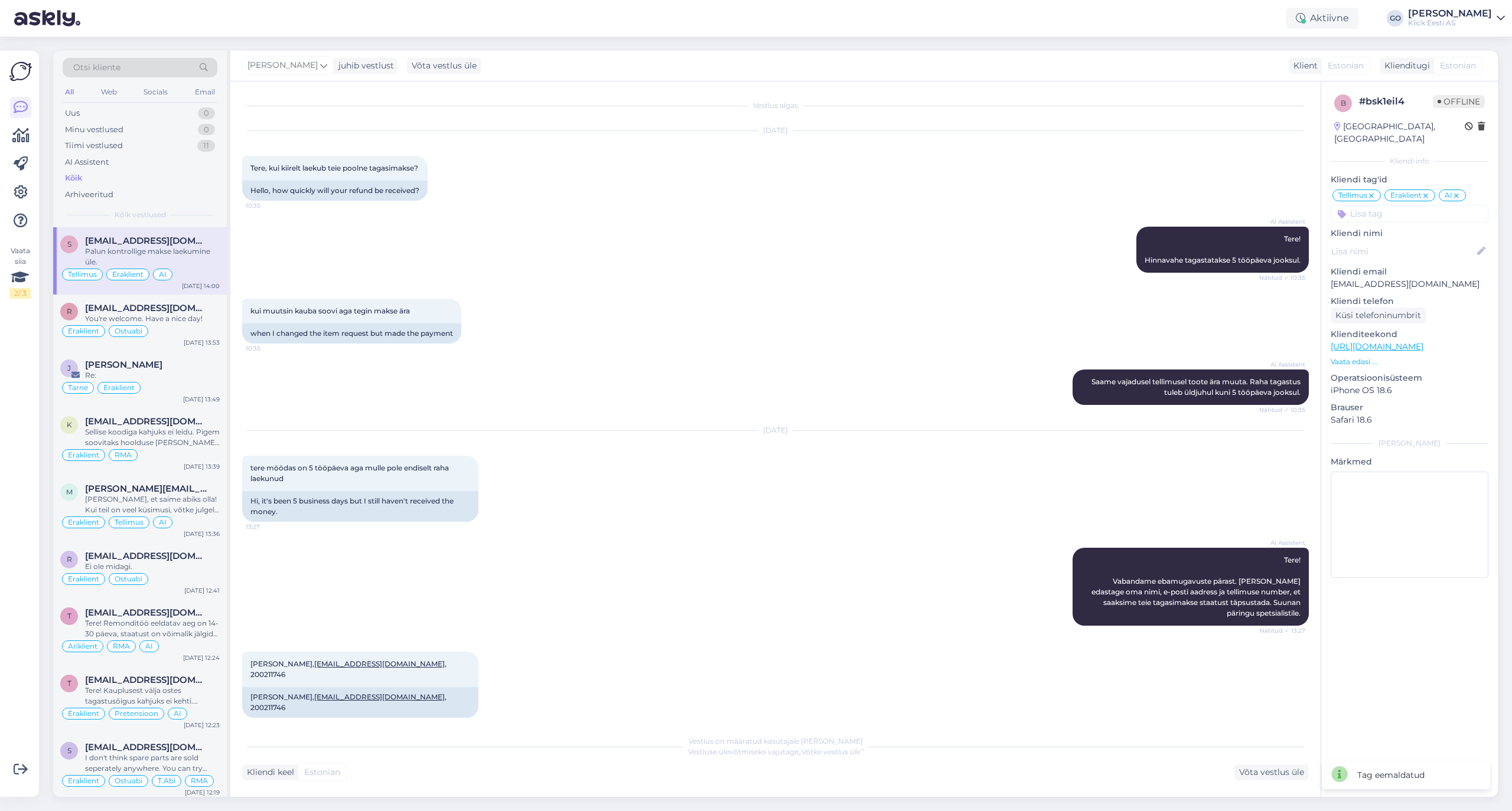
scroll to position [1185, 0]
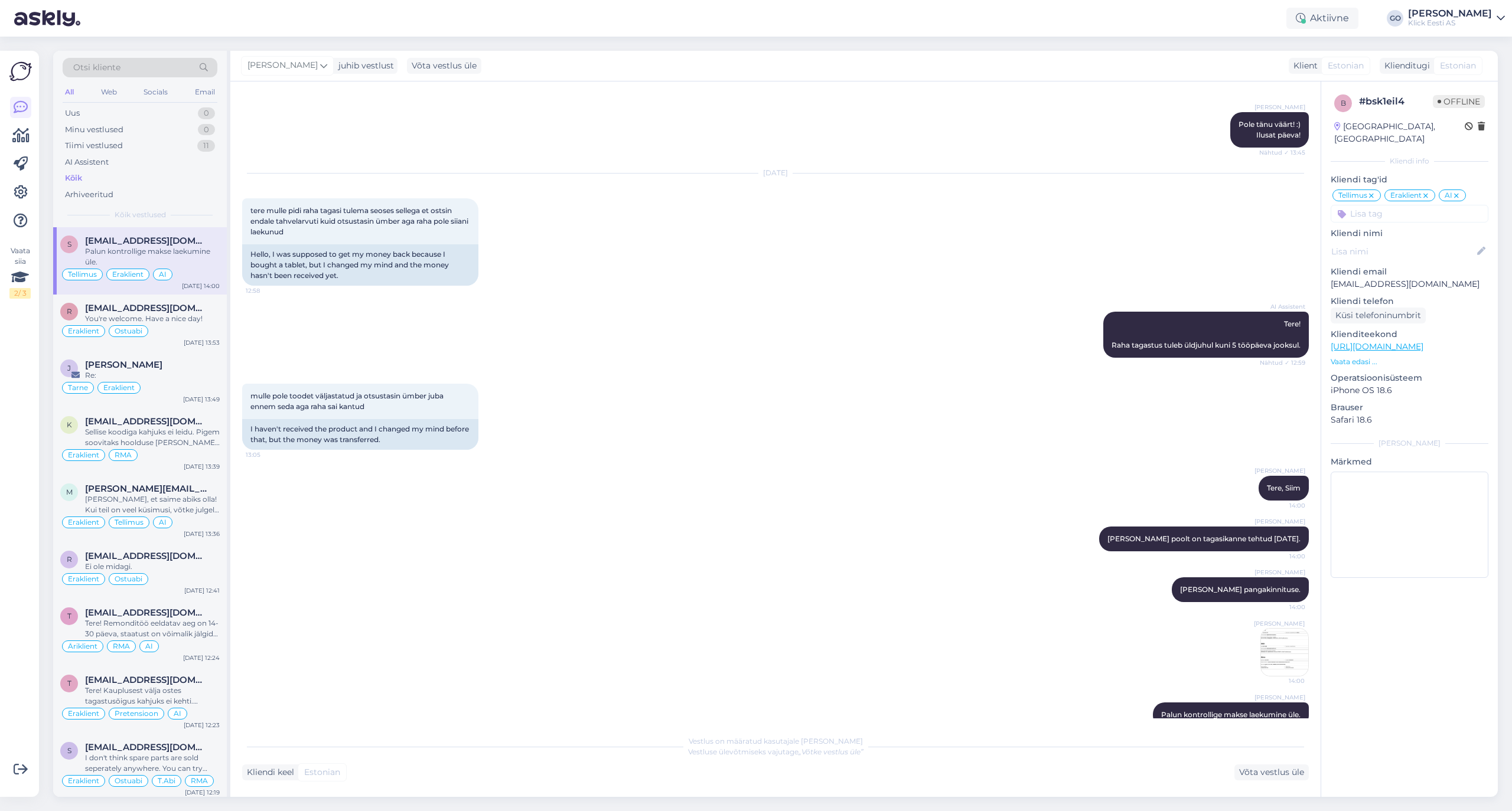
click at [1459, 191] on icon at bounding box center [1456, 196] width 7 height 10
click at [169, 149] on div "Tiimi vestlused 11" at bounding box center [140, 145] width 155 height 17
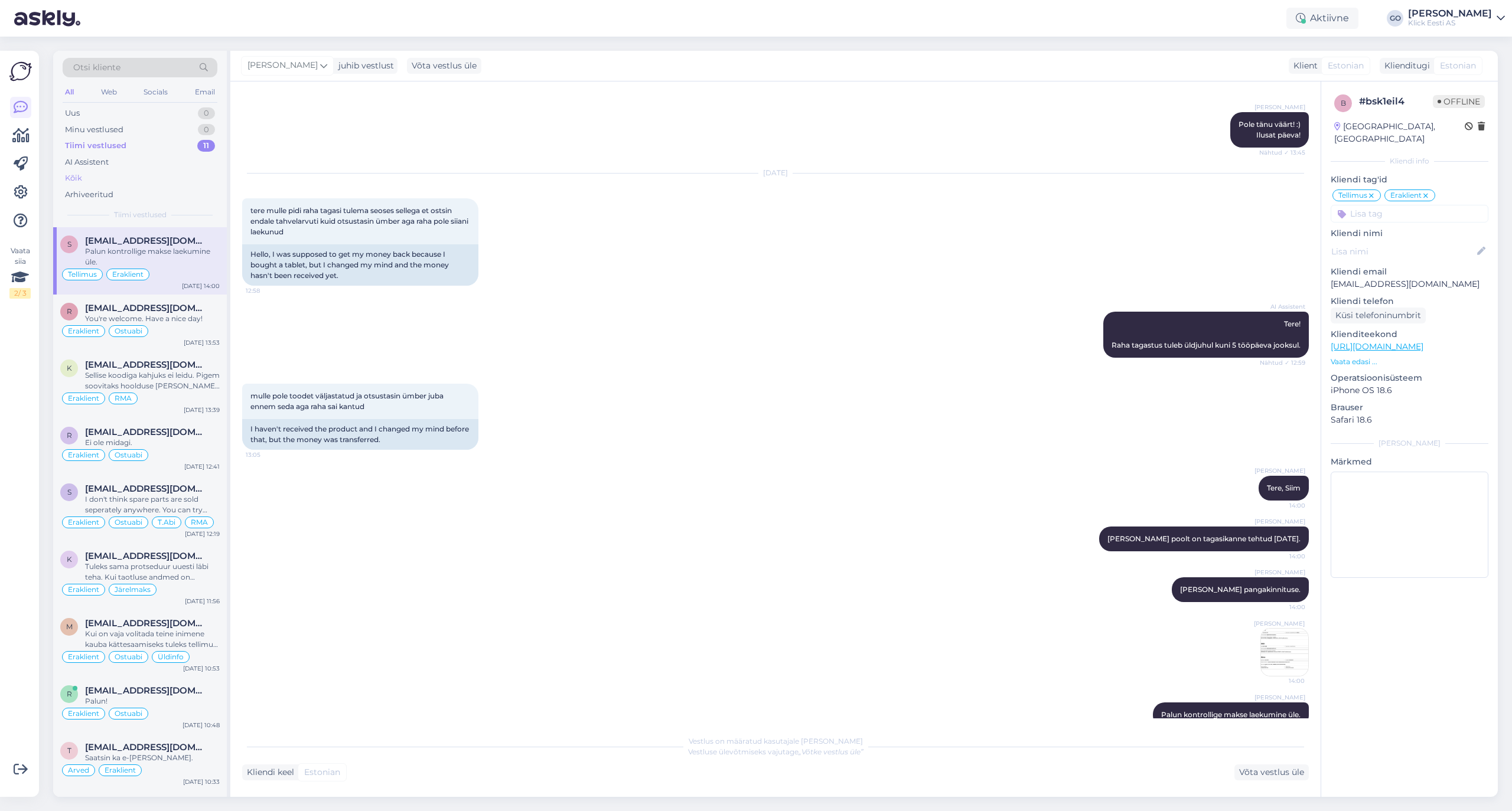
click at [72, 176] on div "Kõik" at bounding box center [74, 178] width 17 height 12
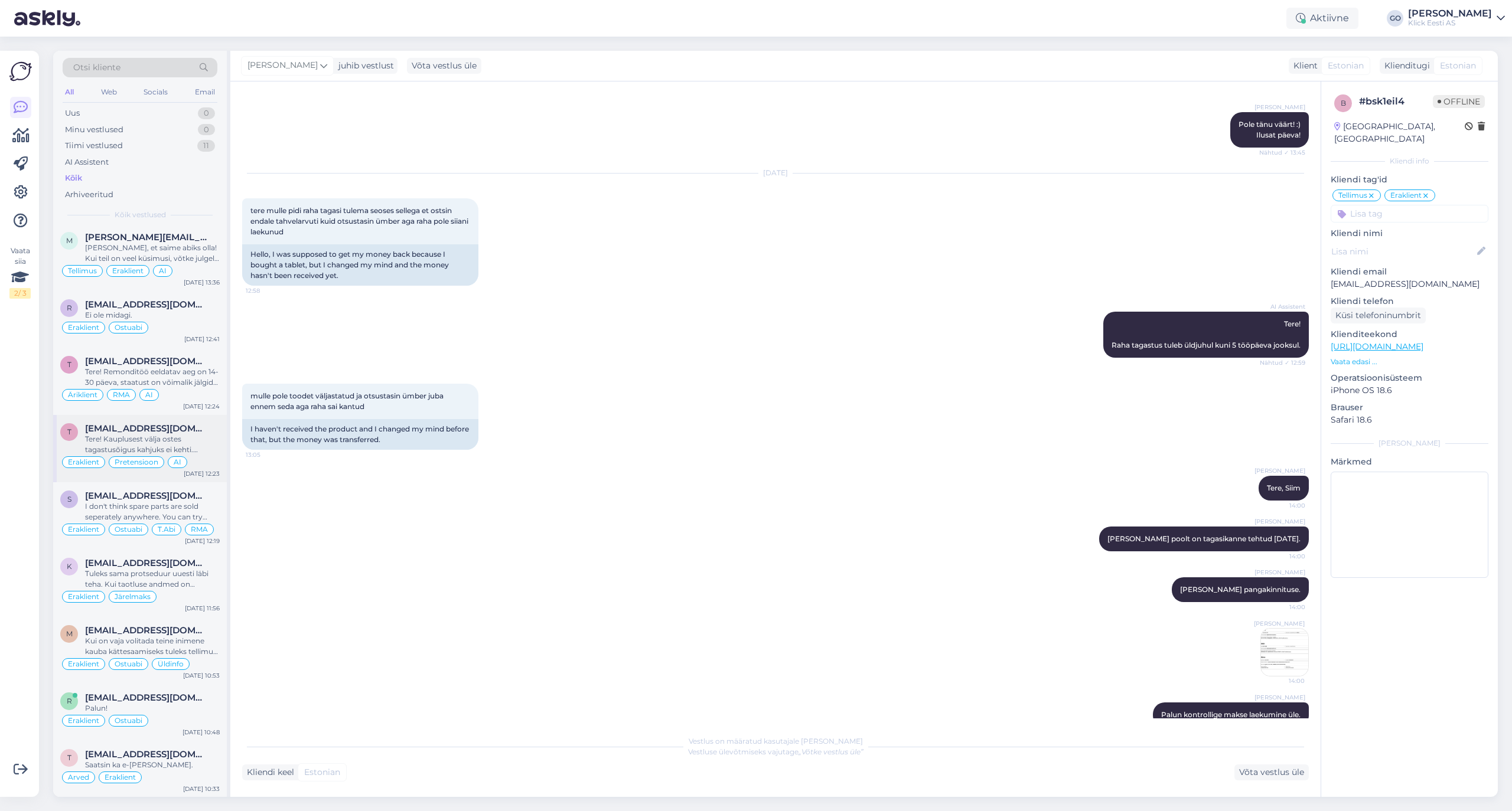
scroll to position [0, 0]
